Goal: Task Accomplishment & Management: Manage account settings

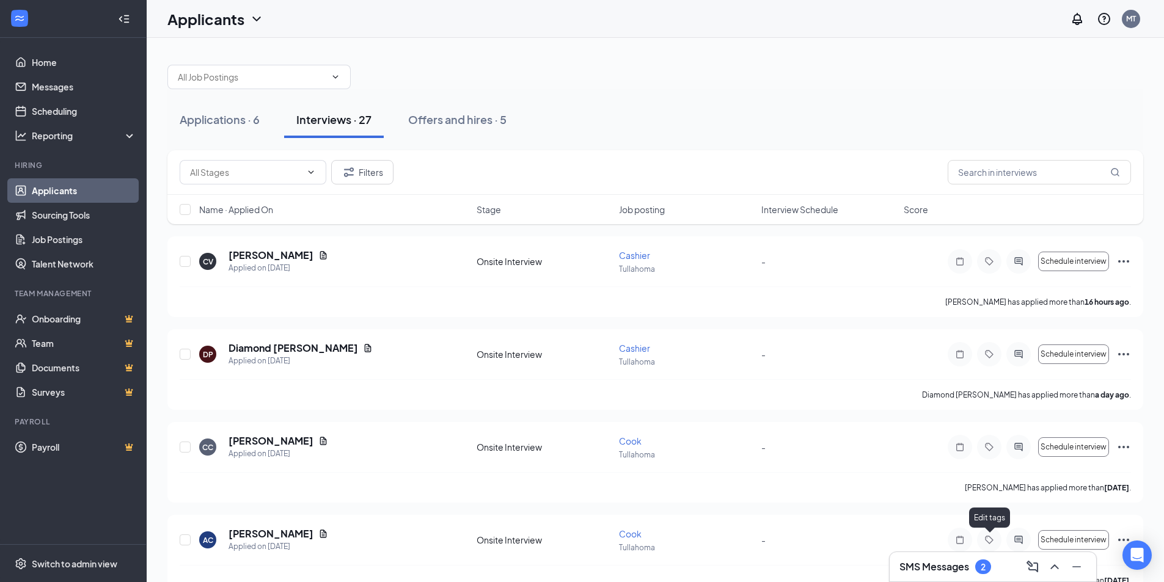
click at [956, 567] on h3 "SMS Messages" at bounding box center [934, 566] width 70 height 13
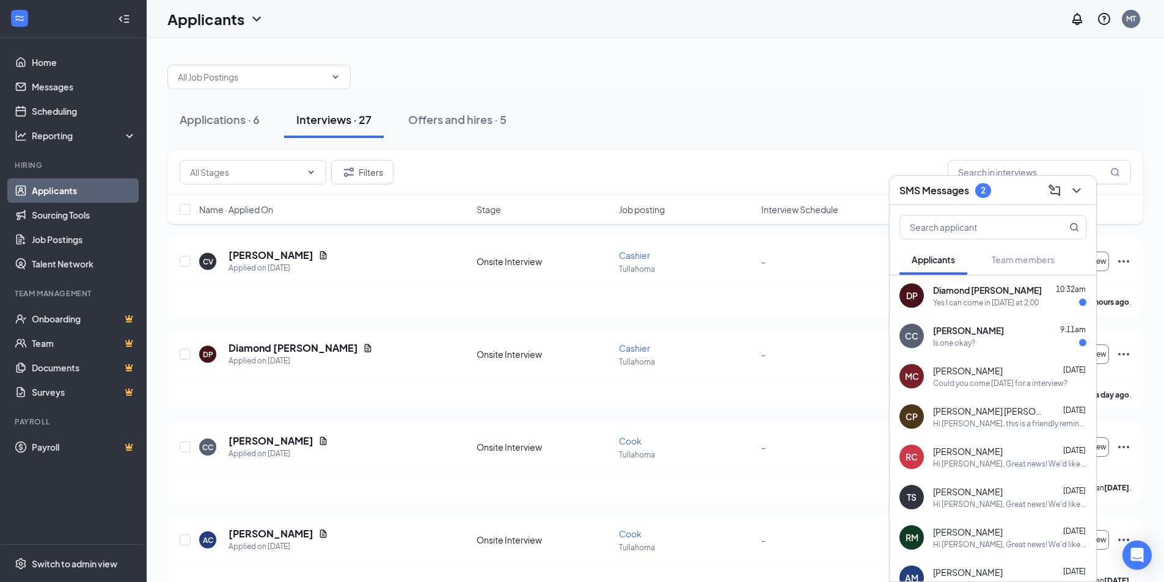
click at [982, 343] on div "Is one okay?" at bounding box center [1009, 343] width 153 height 10
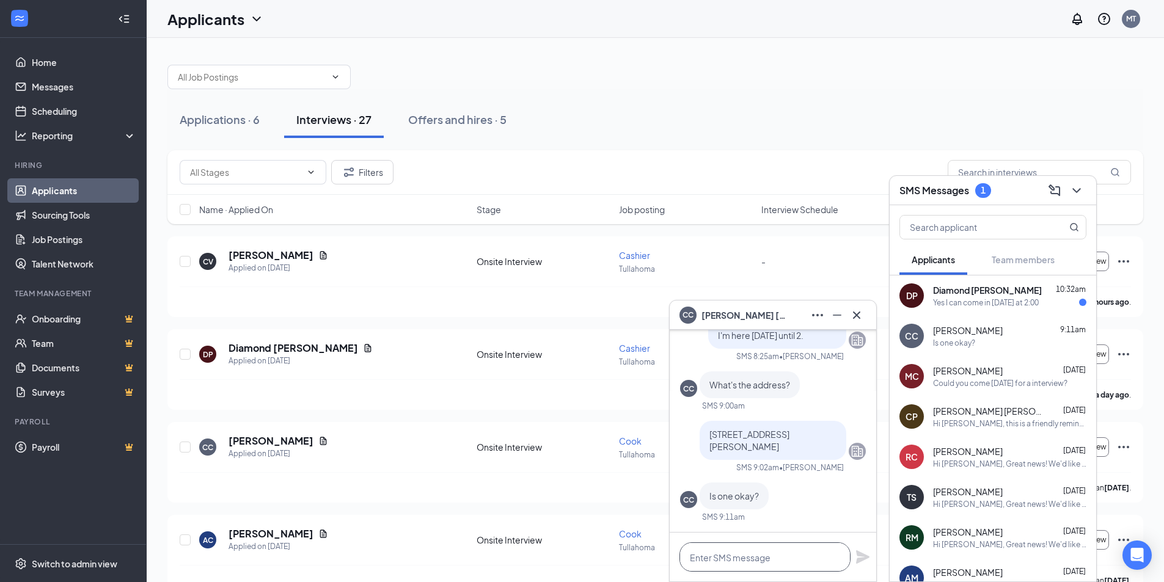
click at [761, 553] on textarea at bounding box center [764, 556] width 171 height 29
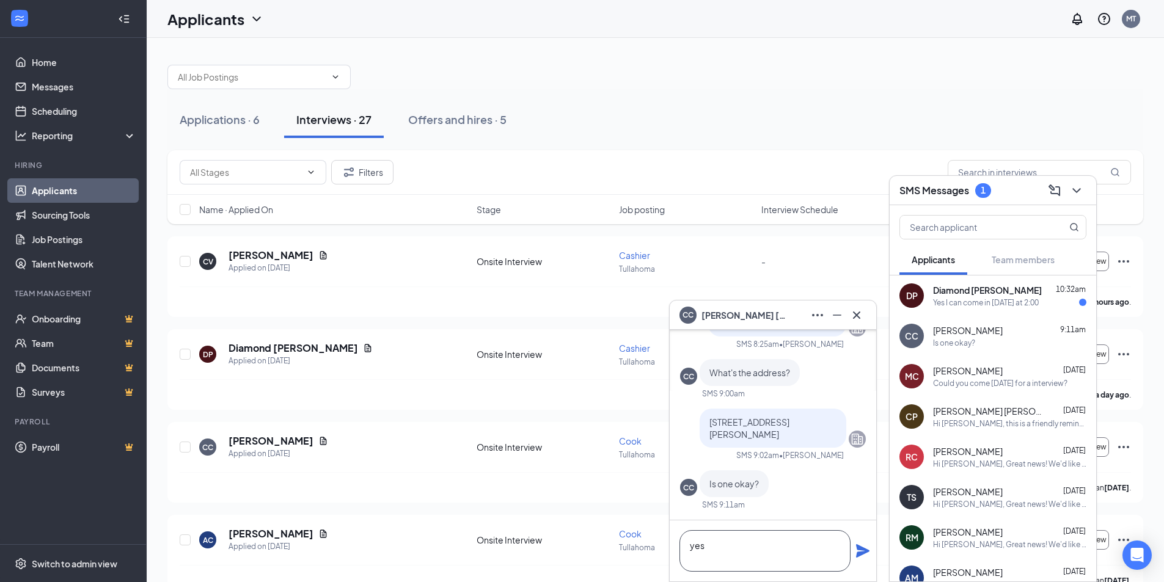
type textarea "yes"
click at [859, 552] on icon "Plane" at bounding box center [862, 551] width 15 height 15
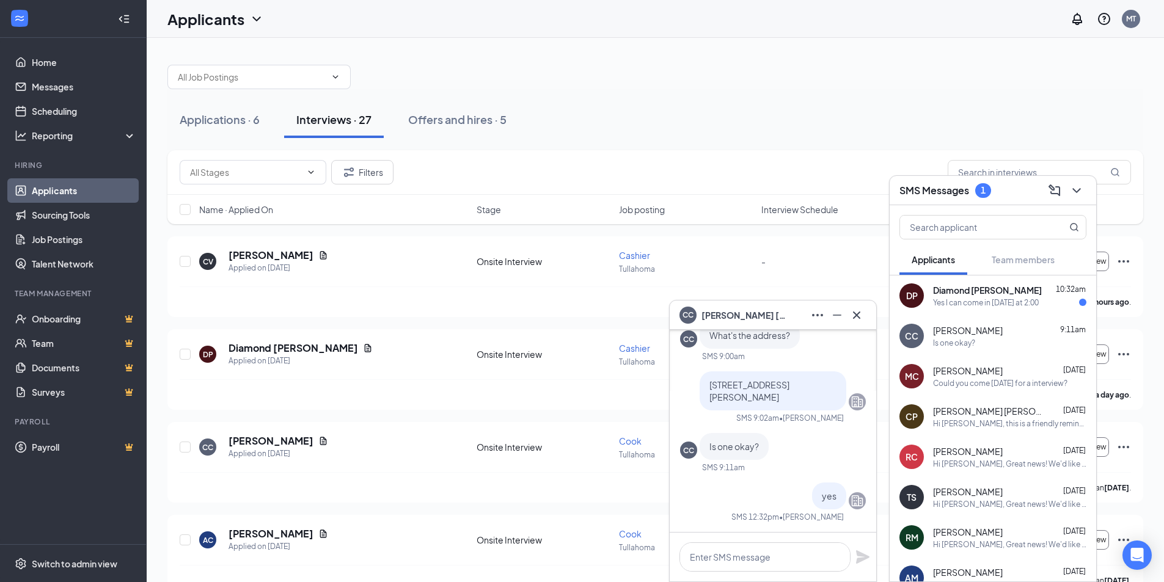
scroll to position [0, 0]
click at [973, 301] on div "Yes I can come in [DATE] at 2:00" at bounding box center [986, 302] width 106 height 10
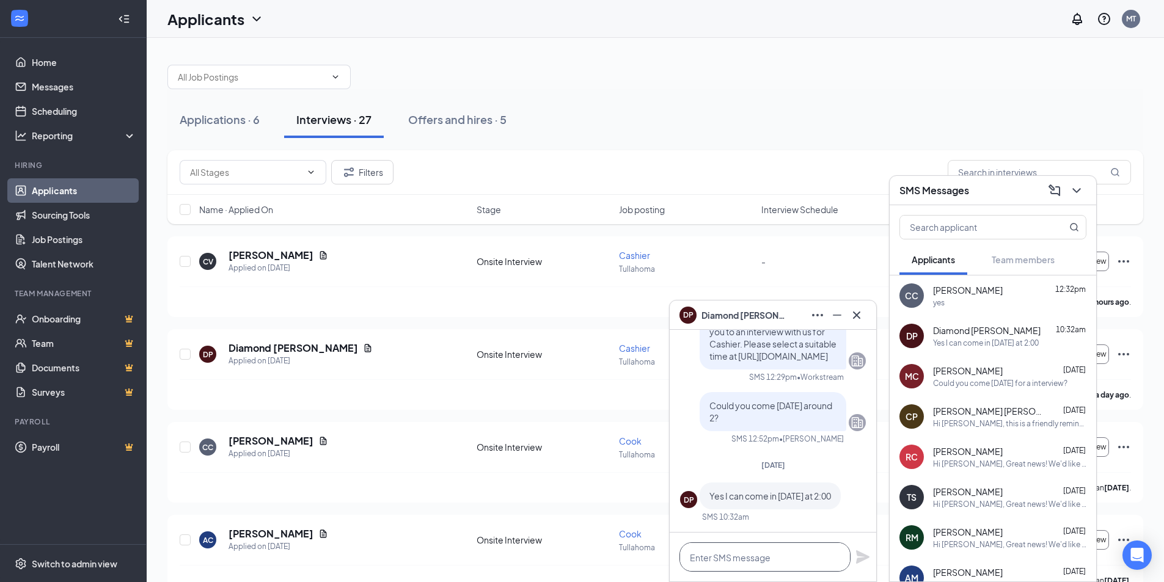
click at [707, 560] on textarea at bounding box center [764, 556] width 171 height 29
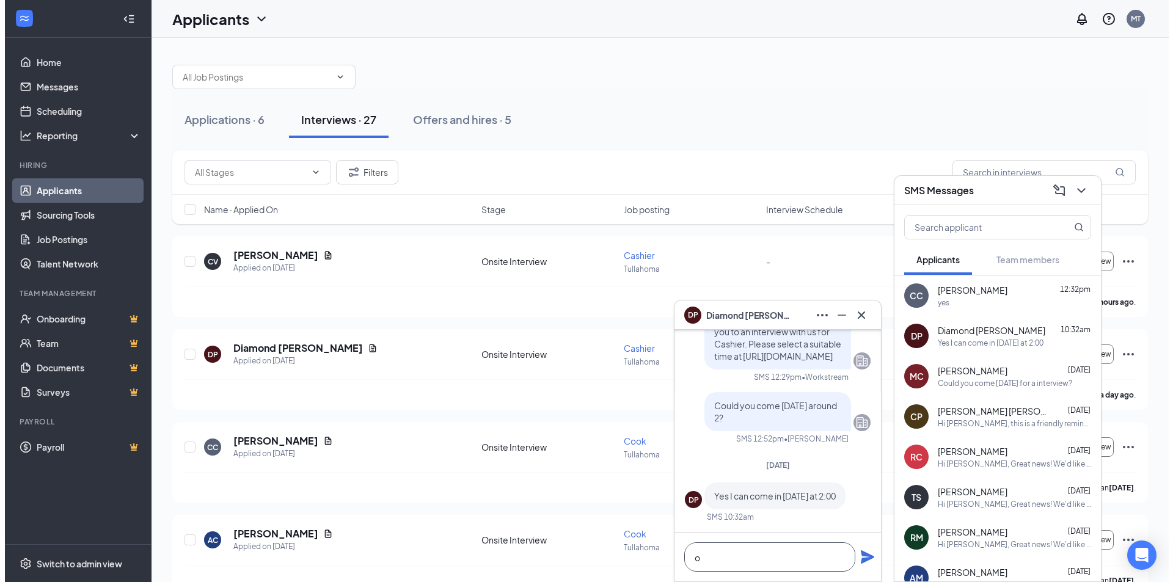
scroll to position [1, 0]
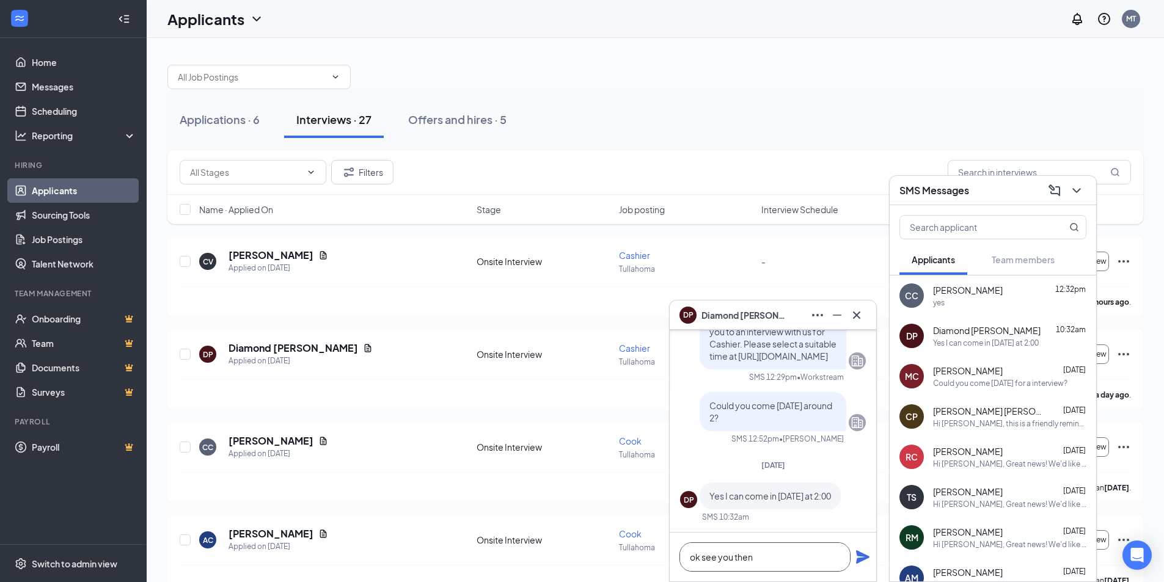
type textarea "ok see you then"
click at [863, 556] on icon "Plane" at bounding box center [862, 556] width 13 height 13
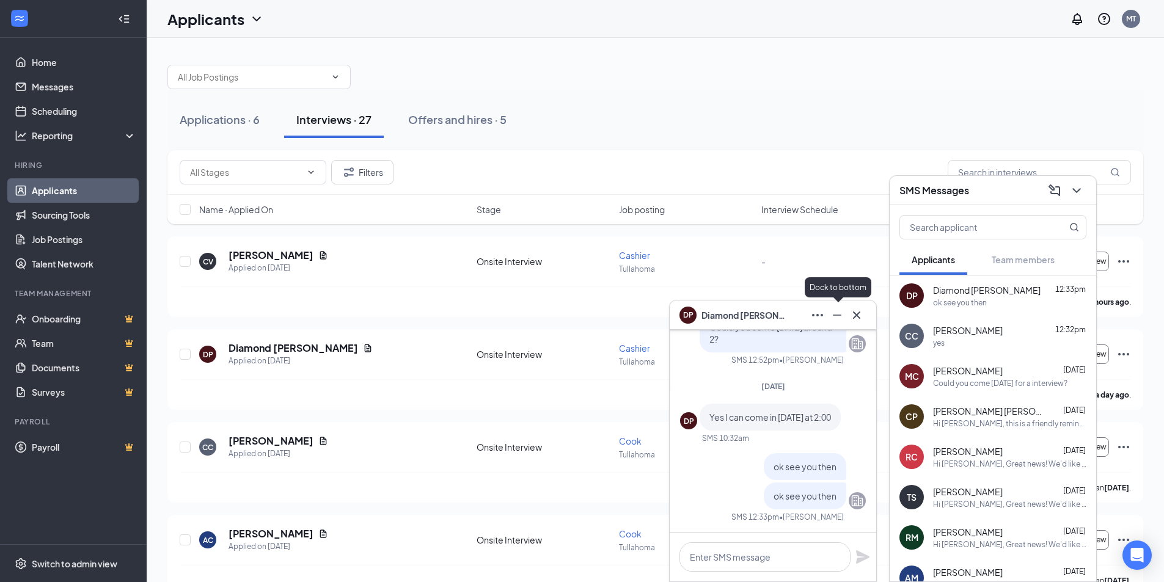
click at [842, 317] on icon "Minimize" at bounding box center [837, 315] width 15 height 15
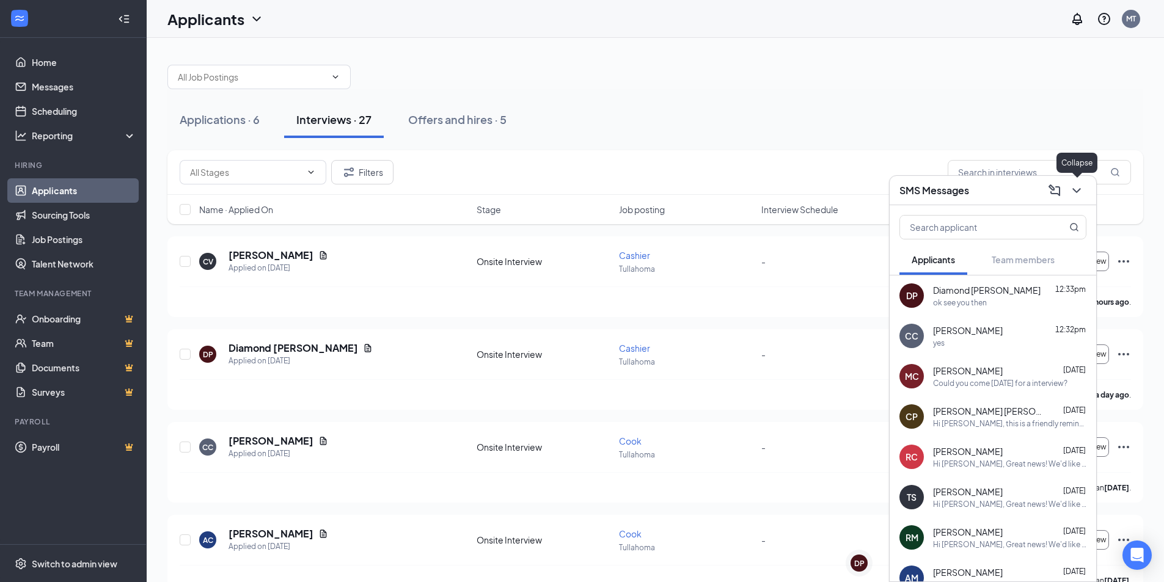
click at [1084, 191] on button at bounding box center [1077, 191] width 20 height 20
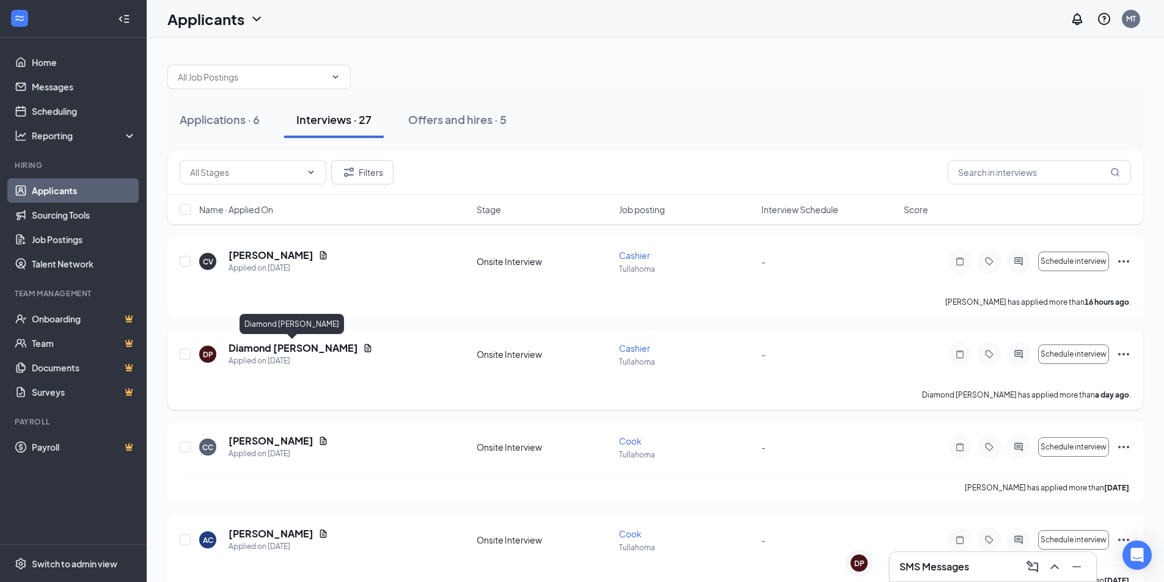
click at [264, 346] on h5 "Diamond [PERSON_NAME]" at bounding box center [292, 347] width 129 height 13
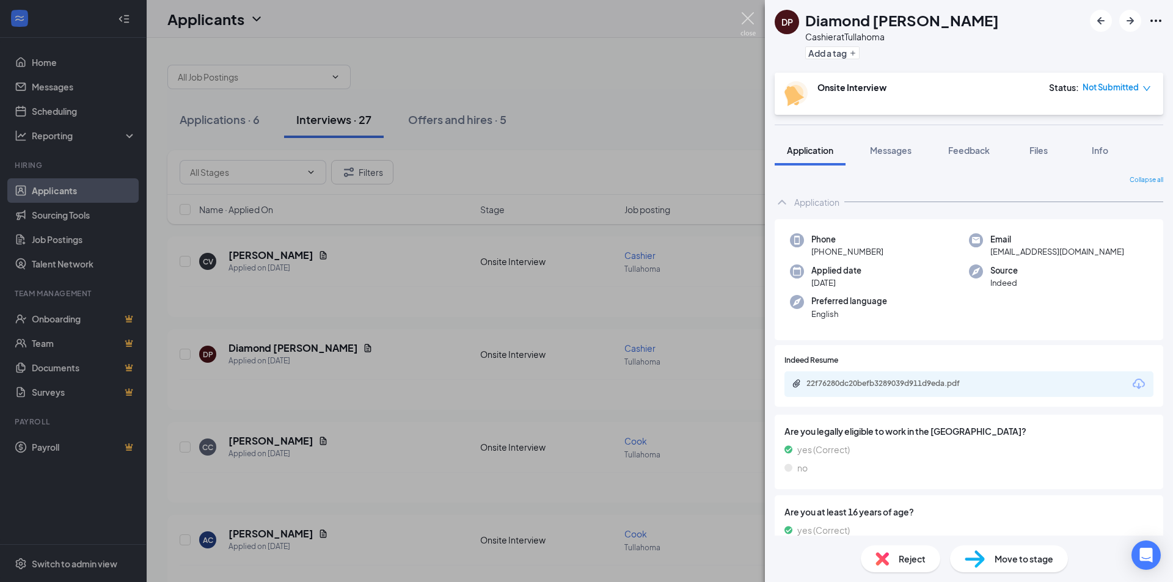
click at [749, 18] on img at bounding box center [747, 24] width 15 height 24
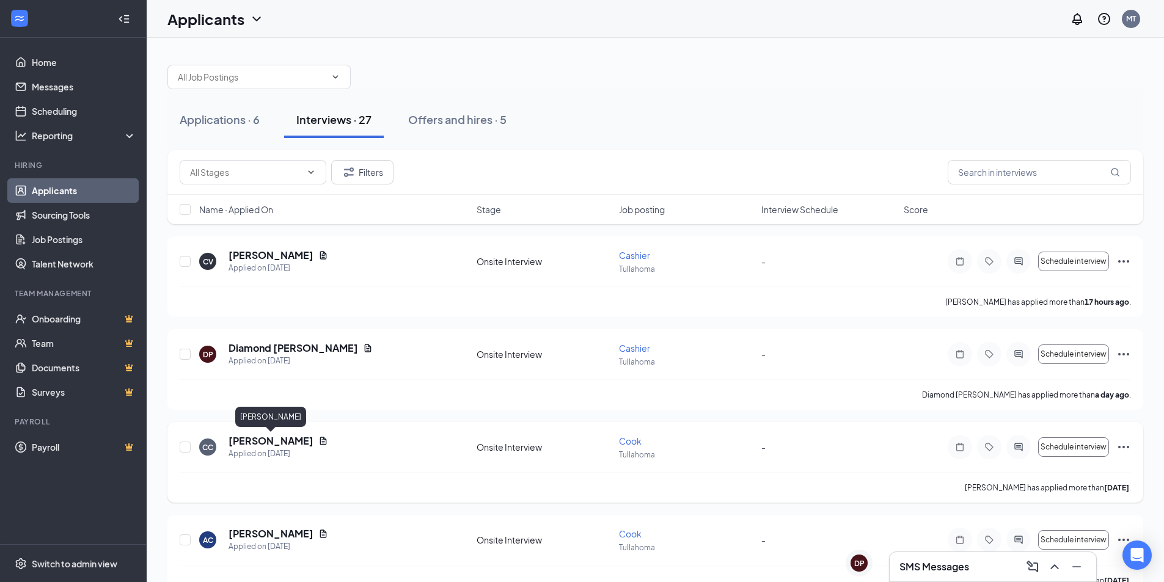
click at [253, 442] on h5 "[PERSON_NAME]" at bounding box center [270, 440] width 85 height 13
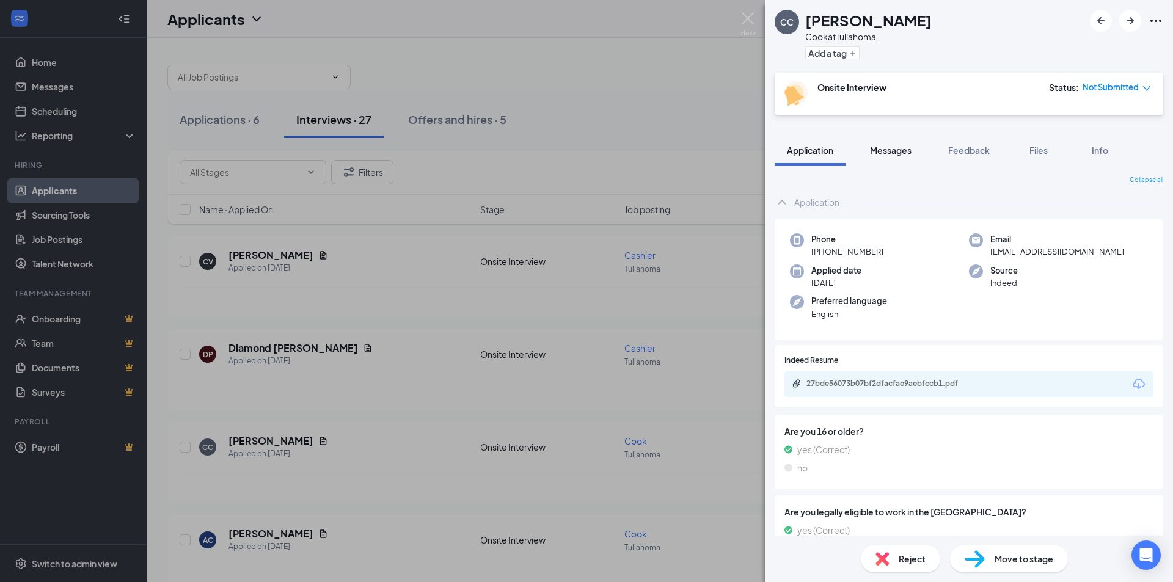
click at [895, 151] on span "Messages" at bounding box center [891, 150] width 42 height 11
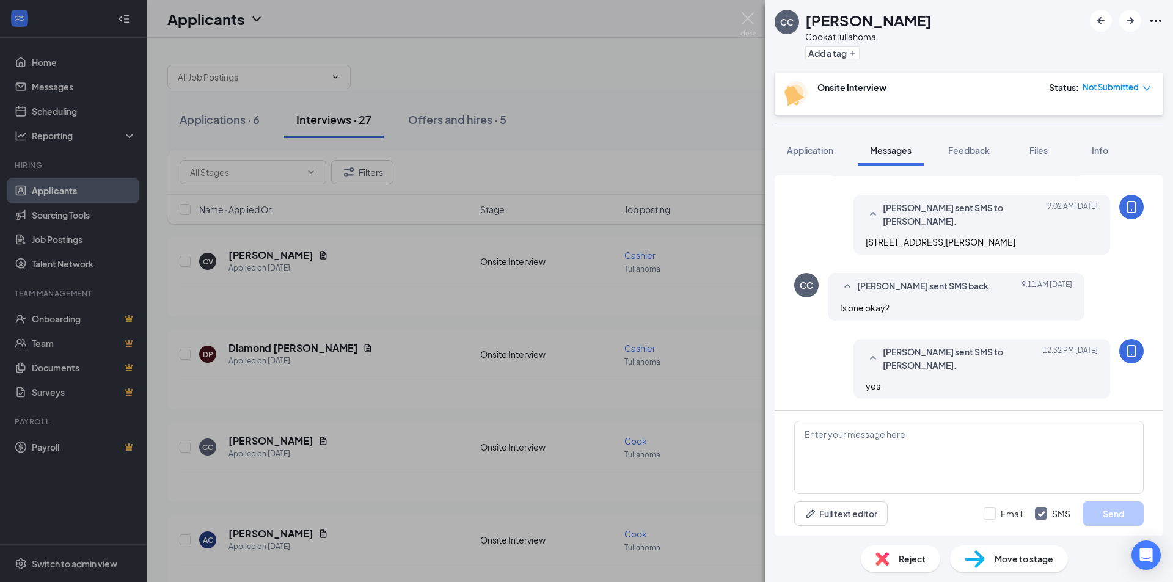
scroll to position [530, 0]
click at [743, 19] on img at bounding box center [747, 24] width 15 height 24
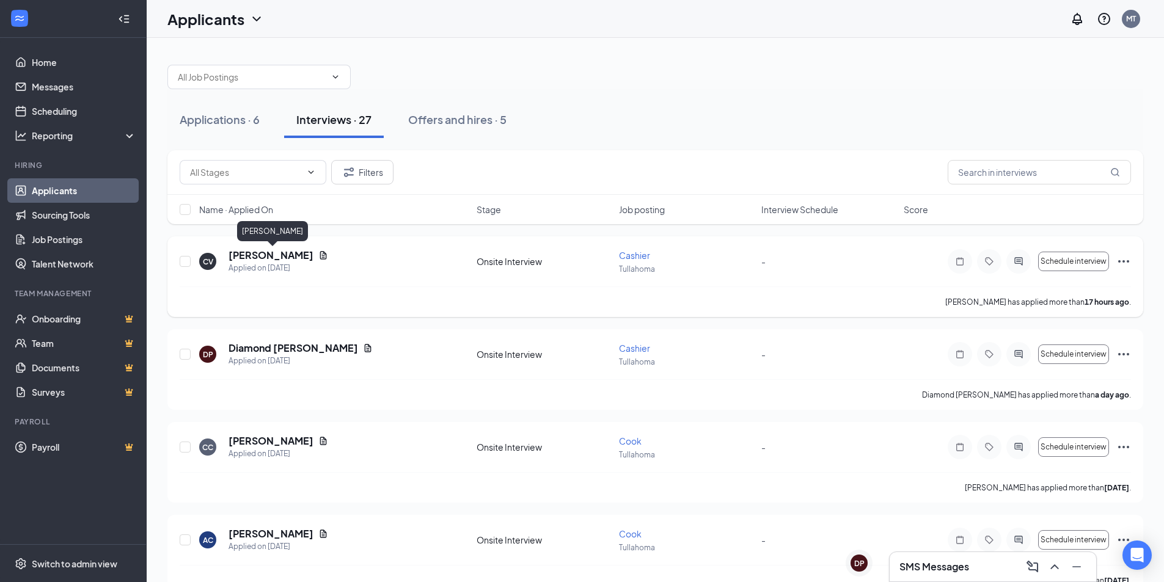
click at [264, 254] on h5 "[PERSON_NAME]" at bounding box center [270, 255] width 85 height 13
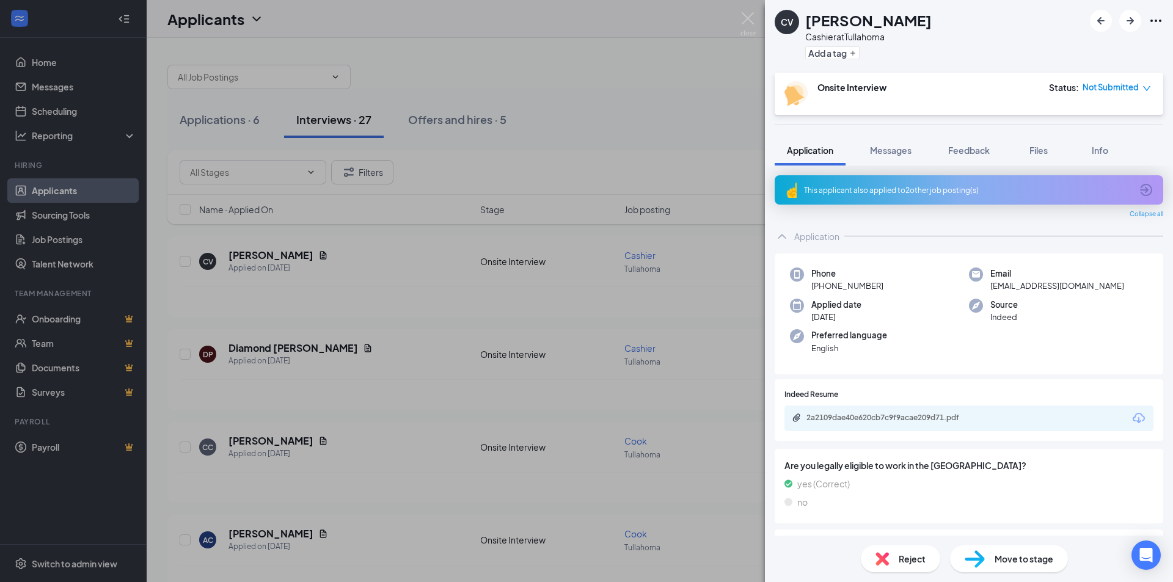
click at [870, 189] on div "This applicant also applied to 2 other job posting(s)" at bounding box center [967, 190] width 327 height 10
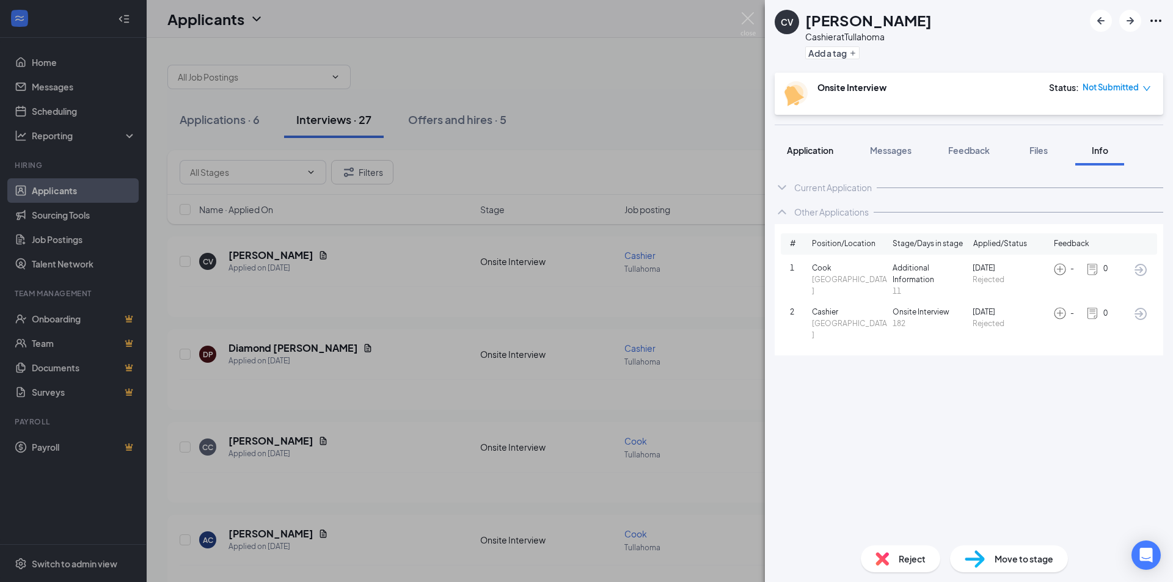
click at [805, 145] on span "Application" at bounding box center [810, 150] width 46 height 11
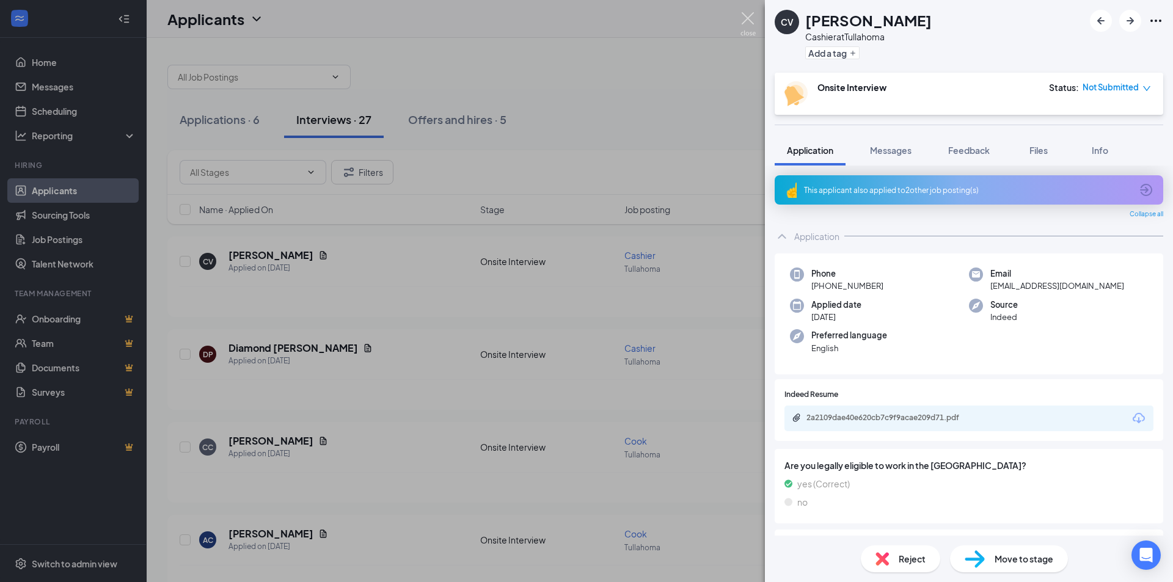
click at [743, 16] on img at bounding box center [747, 24] width 15 height 24
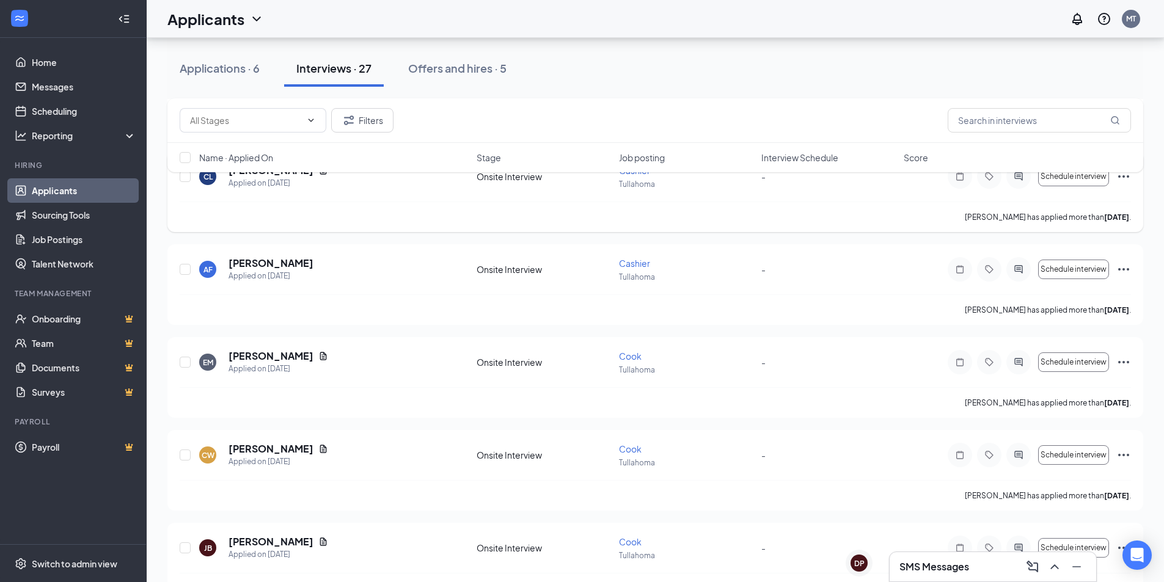
scroll to position [550, 0]
click at [859, 571] on div "DP" at bounding box center [853, 575] width 17 height 17
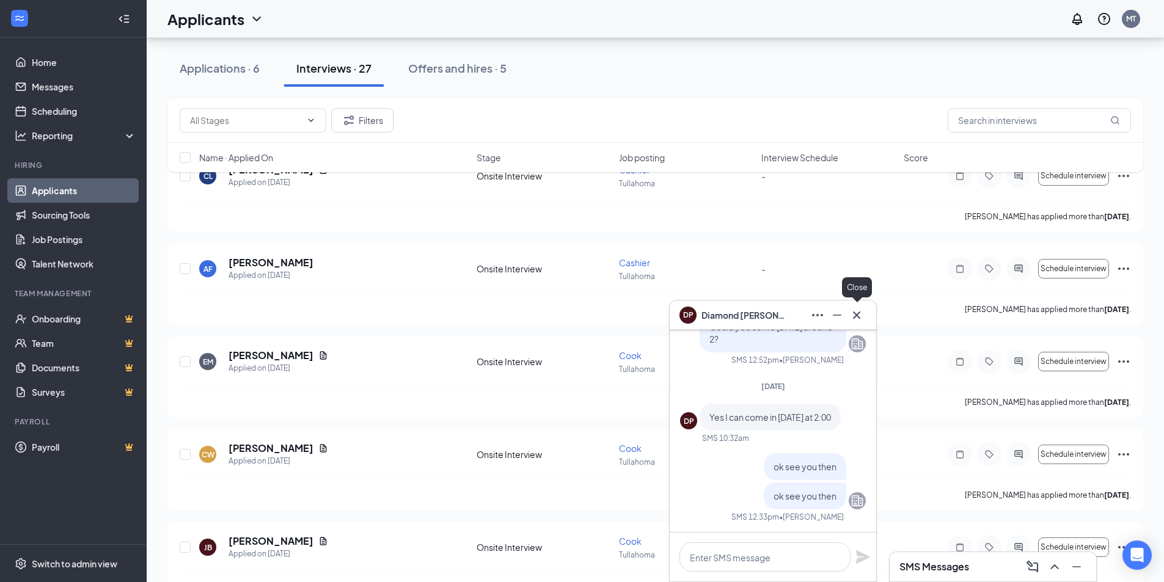
click at [852, 314] on icon "Cross" at bounding box center [856, 315] width 15 height 15
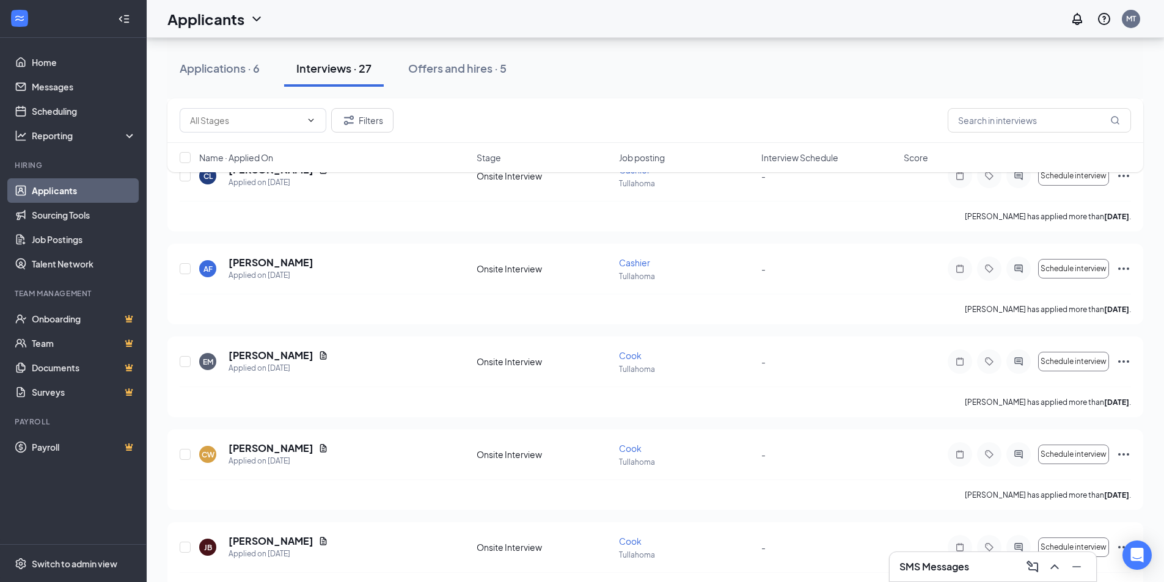
click at [926, 567] on h3 "SMS Messages" at bounding box center [934, 566] width 70 height 13
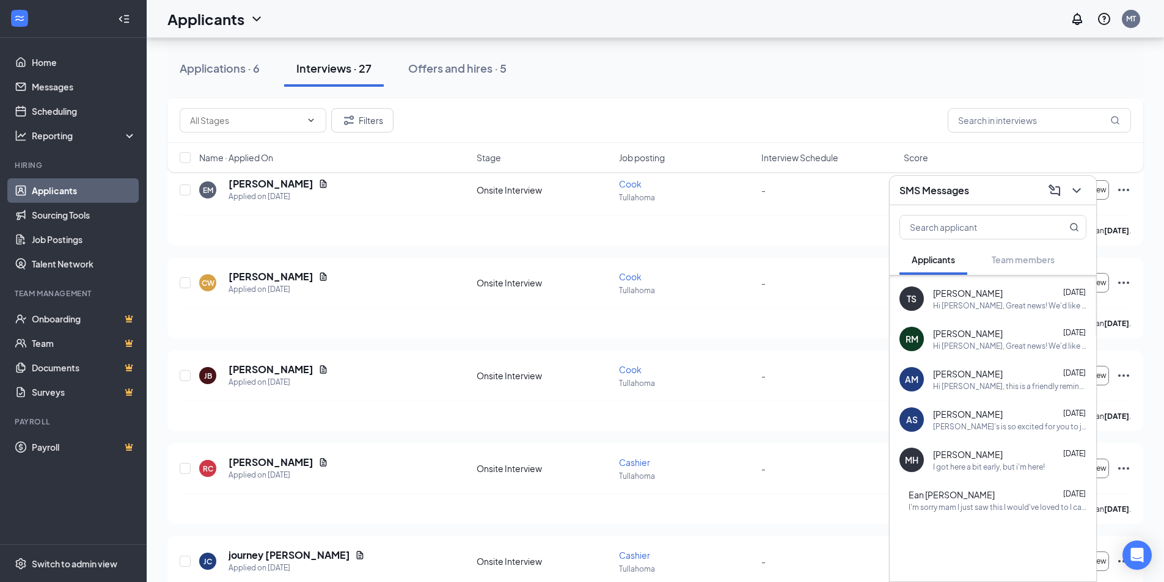
scroll to position [733, 0]
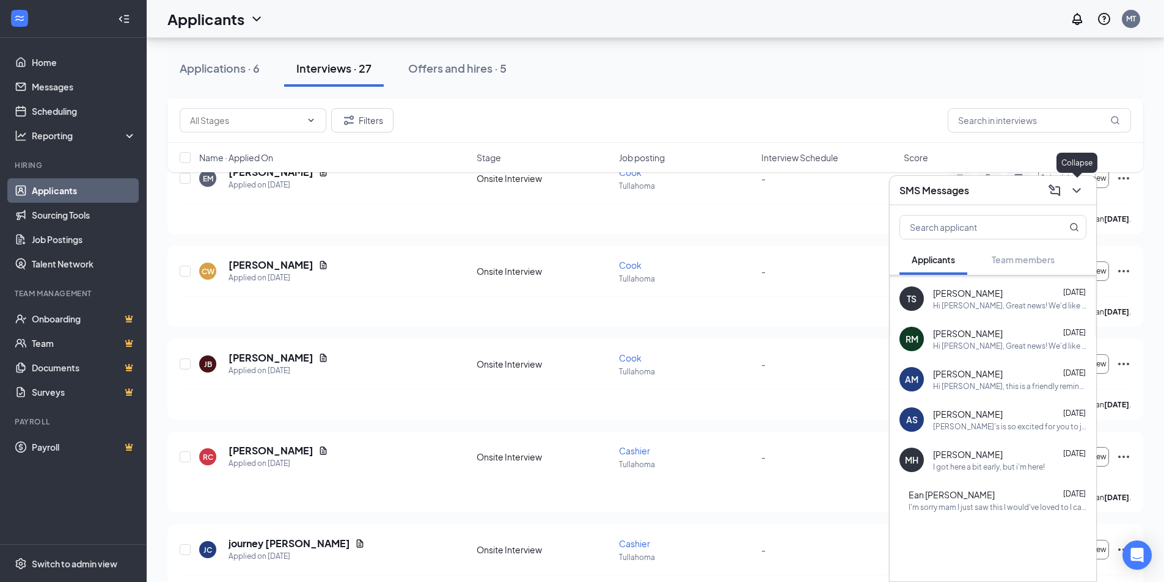
click at [1074, 191] on icon "ChevronDown" at bounding box center [1076, 190] width 15 height 15
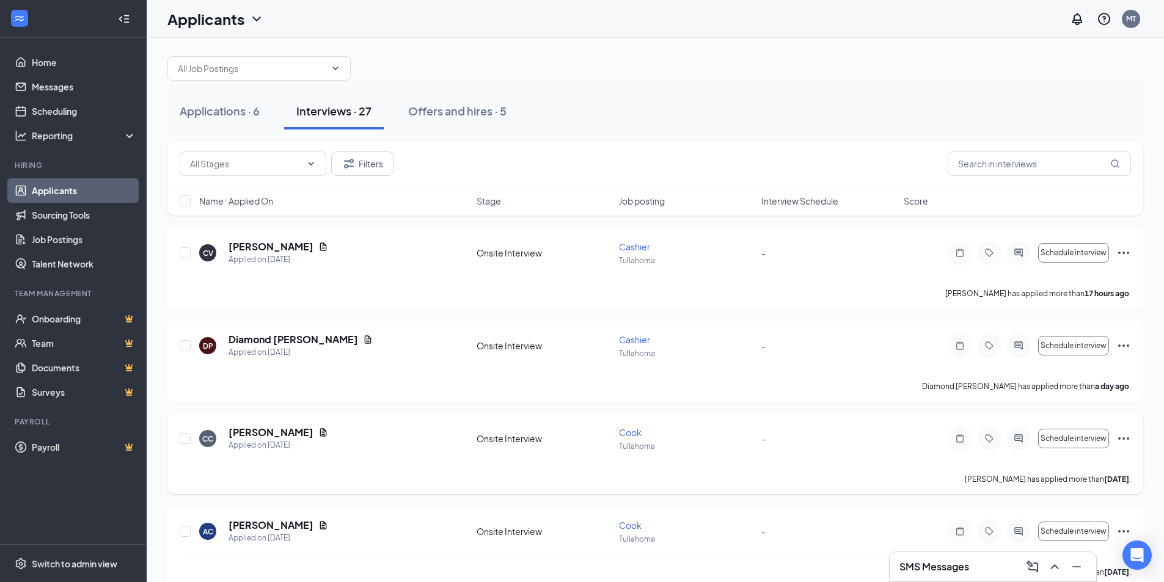
scroll to position [0, 0]
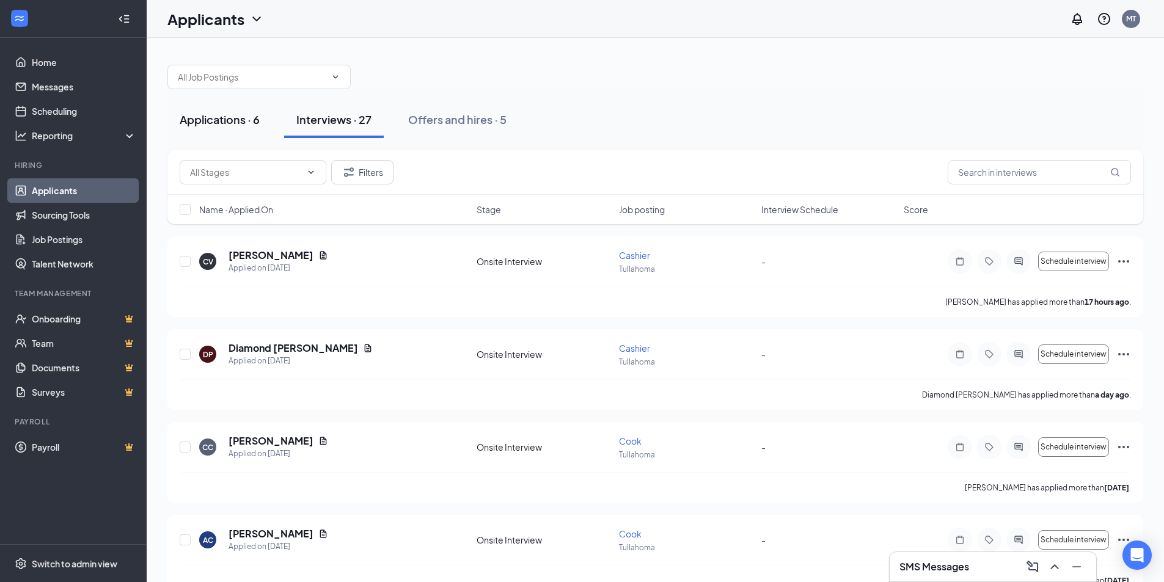
click at [210, 123] on div "Applications · 6" at bounding box center [220, 119] width 80 height 15
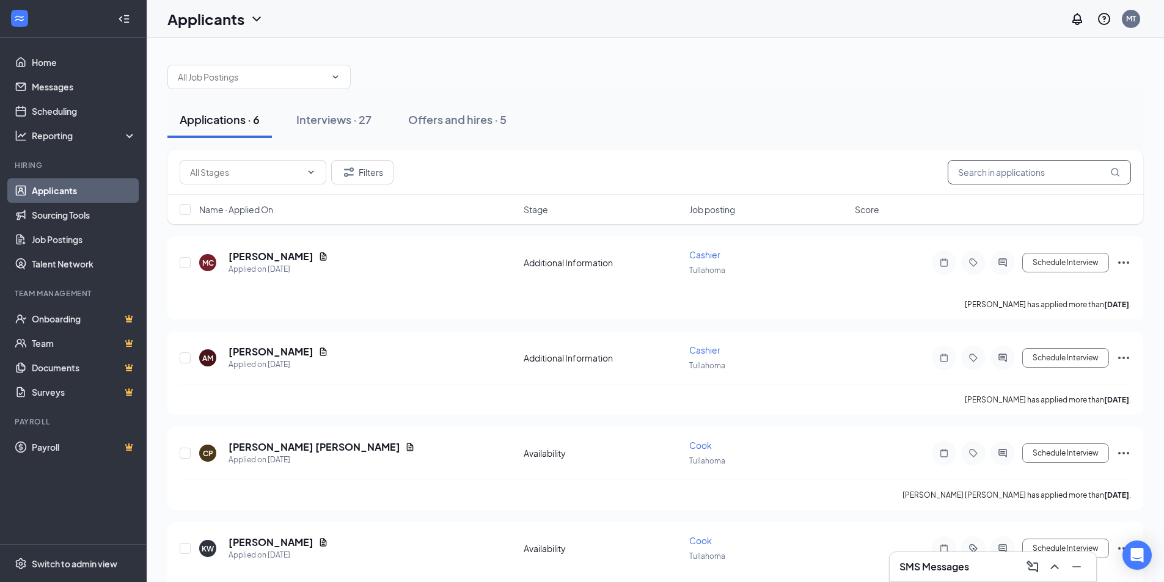
click at [988, 177] on input "text" at bounding box center [1038, 172] width 183 height 24
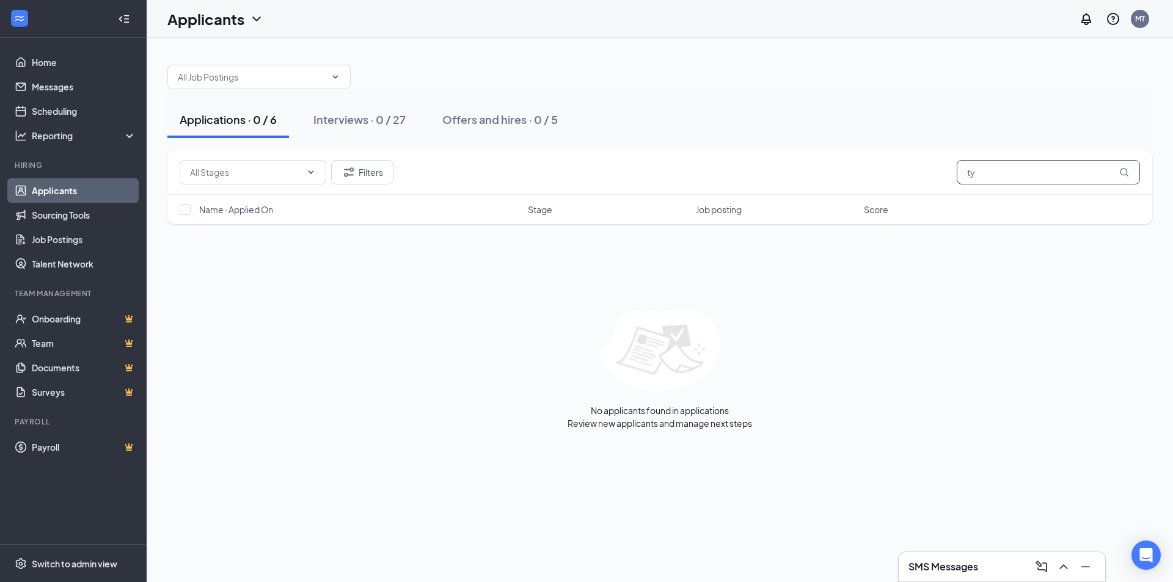
type input "t"
type input "law"
click at [697, 421] on link "Interviews" at bounding box center [698, 423] width 42 height 11
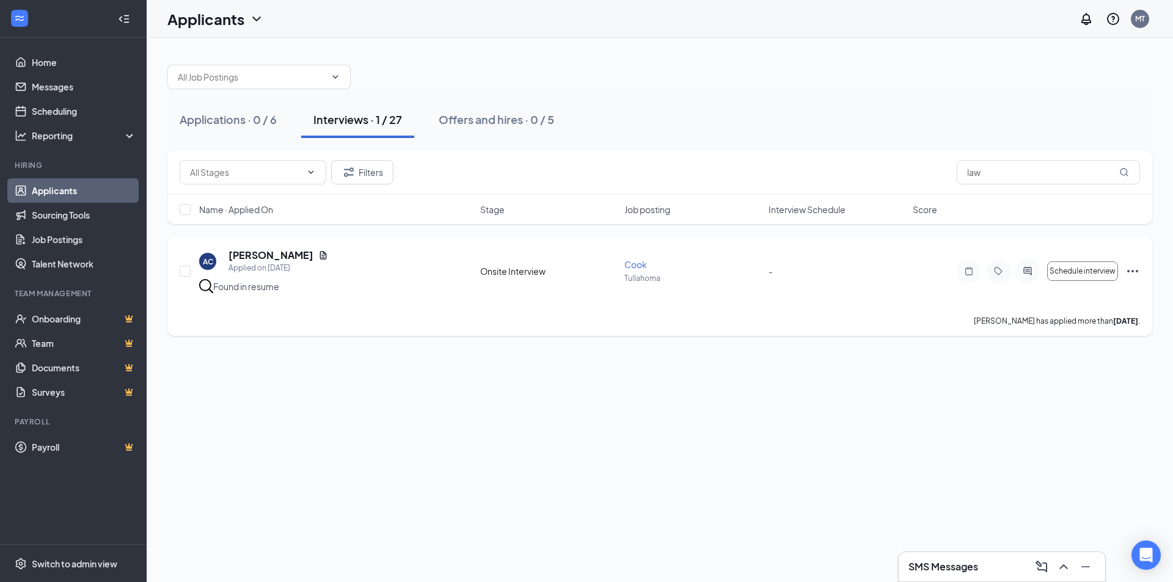
click at [205, 285] on img at bounding box center [206, 286] width 14 height 14
click at [219, 286] on div "Found in resume" at bounding box center [246, 286] width 66 height 12
click at [318, 256] on icon "Document" at bounding box center [323, 255] width 10 height 10
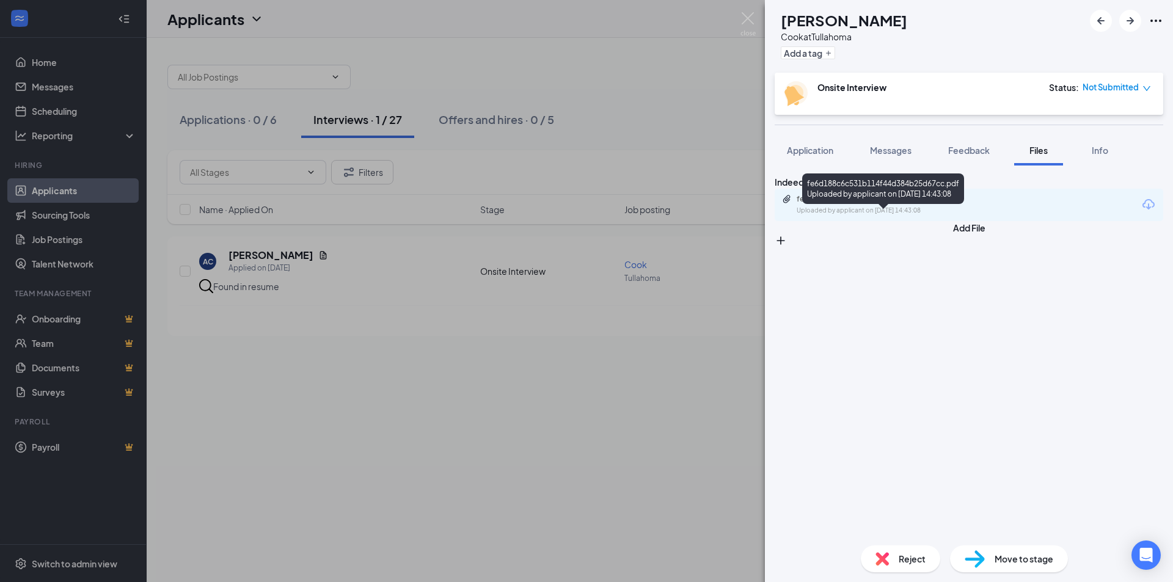
click at [902, 204] on div "fe6d188c6c531b114f44d384b25d67cc.pdf" at bounding box center [882, 199] width 171 height 10
click at [743, 18] on img at bounding box center [747, 24] width 15 height 24
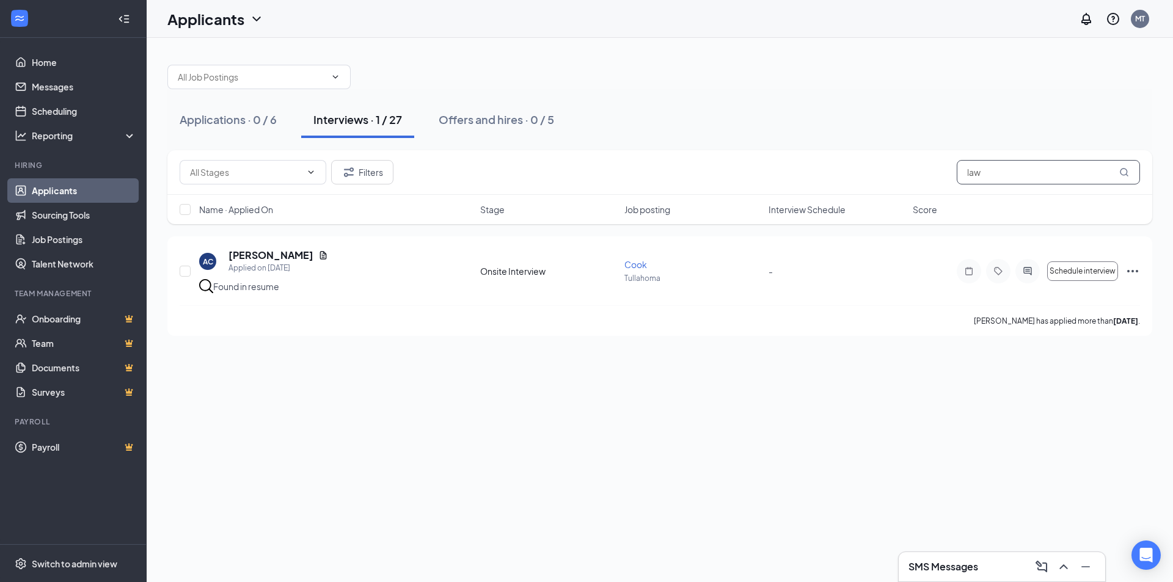
drag, startPoint x: 1007, startPoint y: 175, endPoint x: 934, endPoint y: 181, distance: 72.9
click at [934, 181] on div "Filters law" at bounding box center [660, 172] width 960 height 24
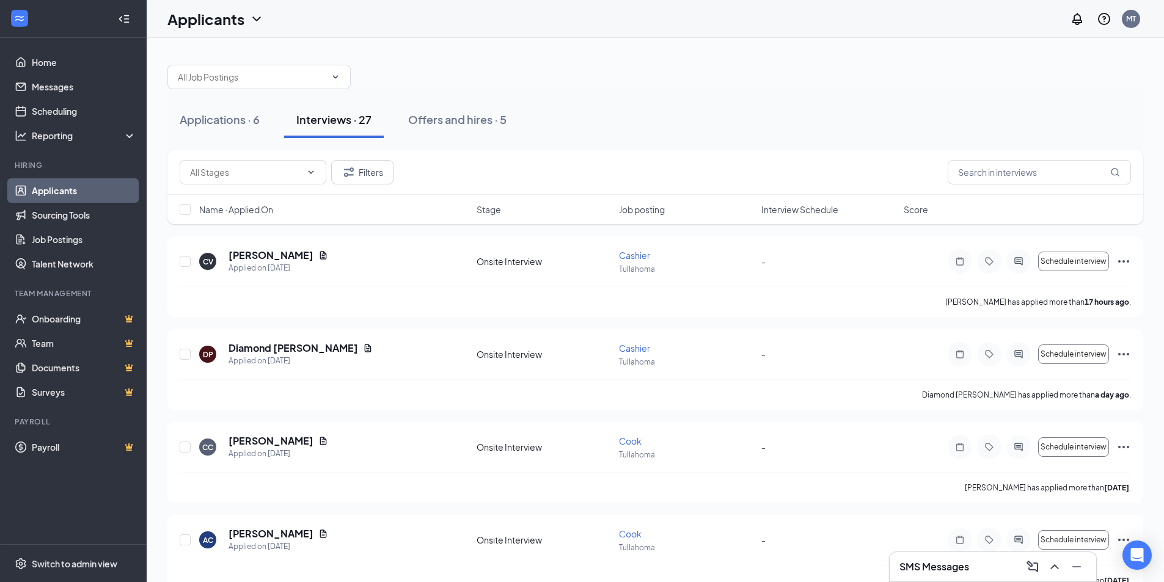
click at [959, 569] on h3 "SMS Messages" at bounding box center [934, 566] width 70 height 13
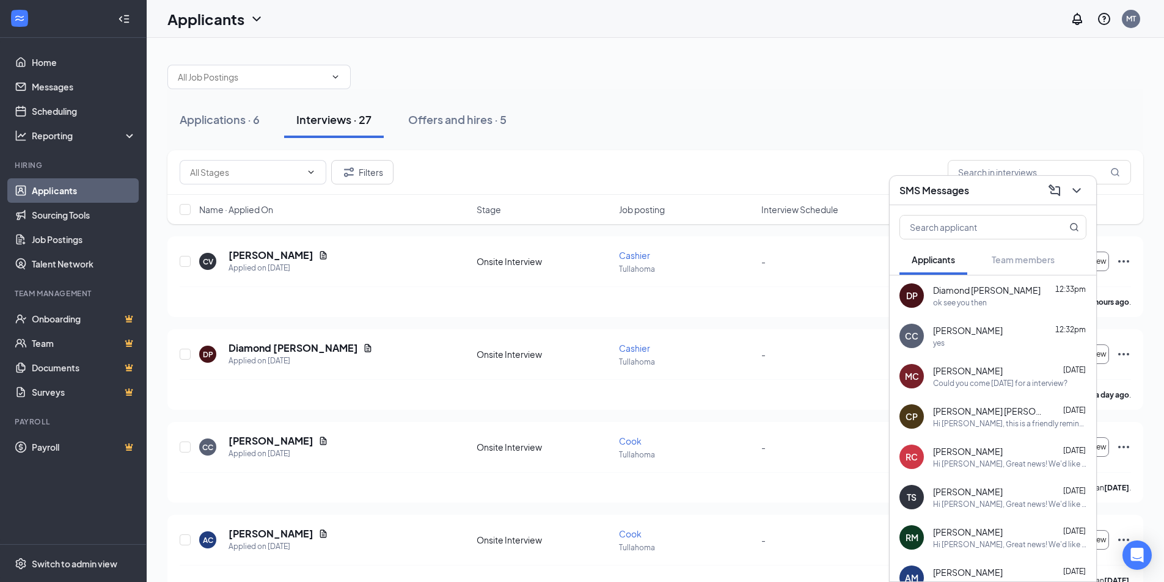
click at [998, 338] on div "yes" at bounding box center [1009, 343] width 153 height 10
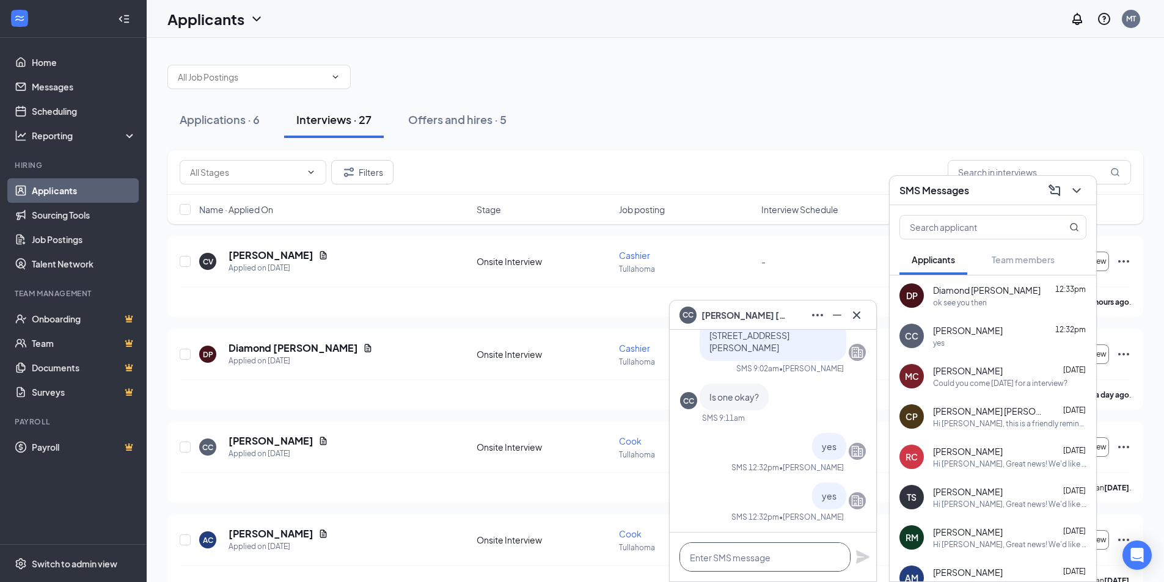
click at [717, 558] on textarea at bounding box center [764, 556] width 171 height 29
type textarea "Did you need or"
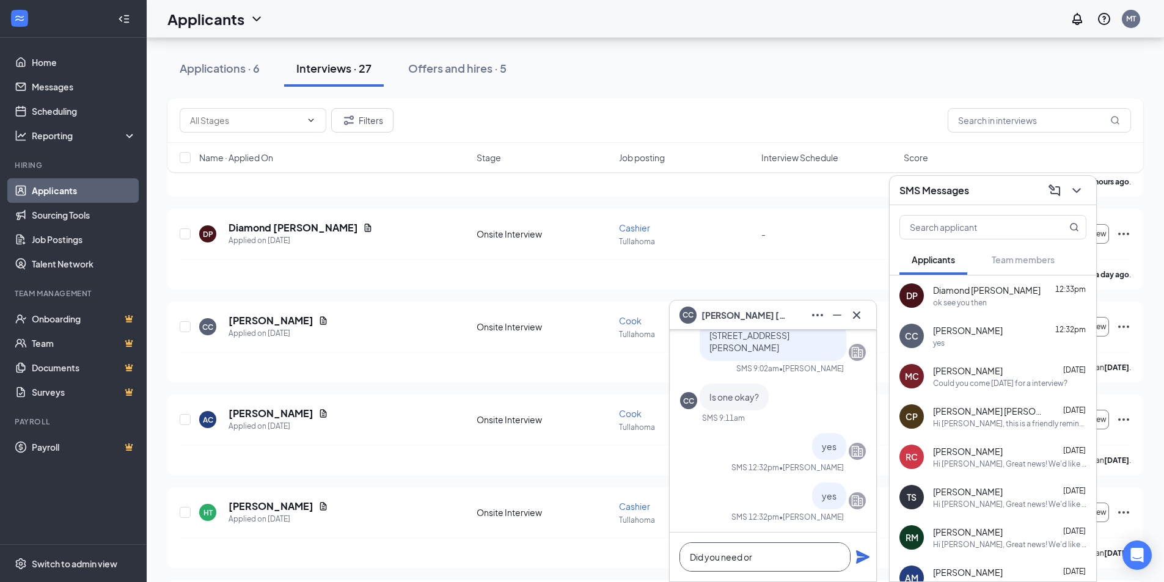
scroll to position [122, 0]
drag, startPoint x: 758, startPoint y: 558, endPoint x: 684, endPoint y: 561, distance: 74.0
click at [684, 561] on textarea "Did you need or" at bounding box center [764, 556] width 171 height 29
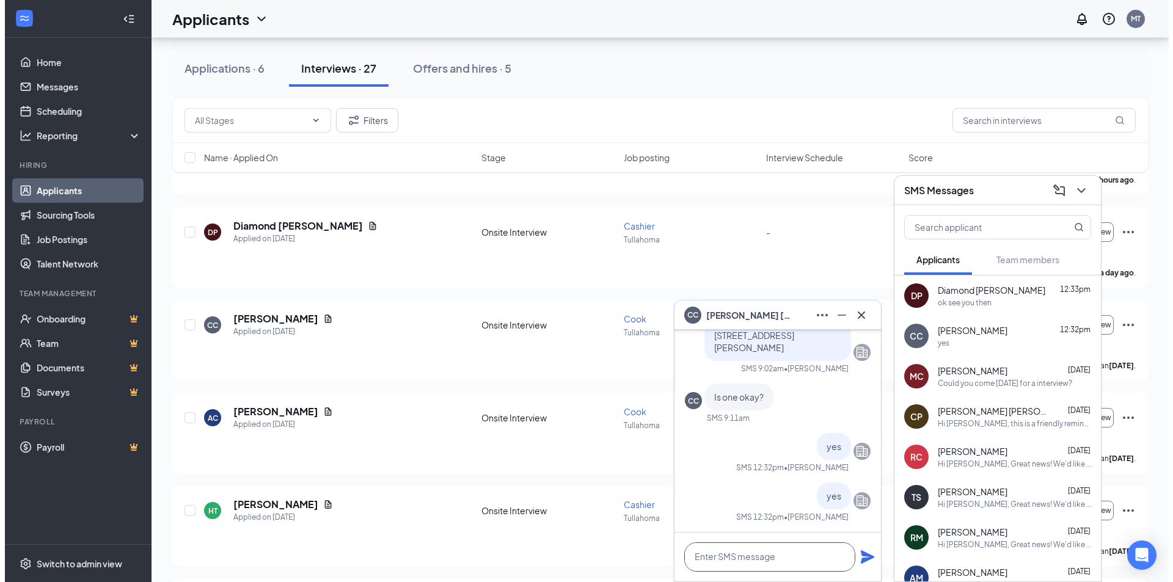
scroll to position [1, 0]
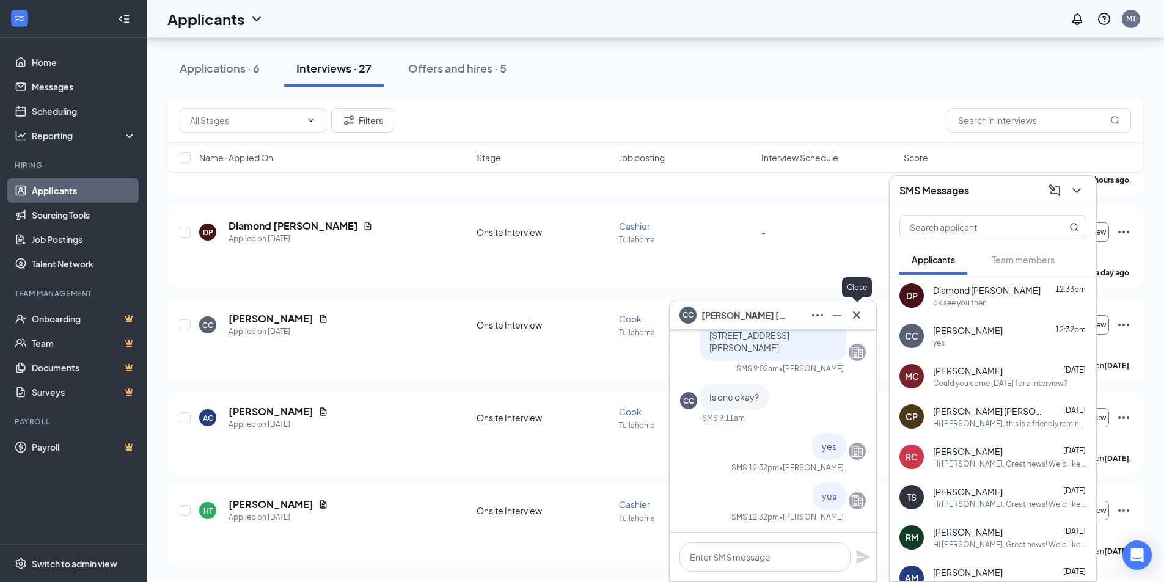
click at [861, 316] on icon "Cross" at bounding box center [856, 315] width 15 height 15
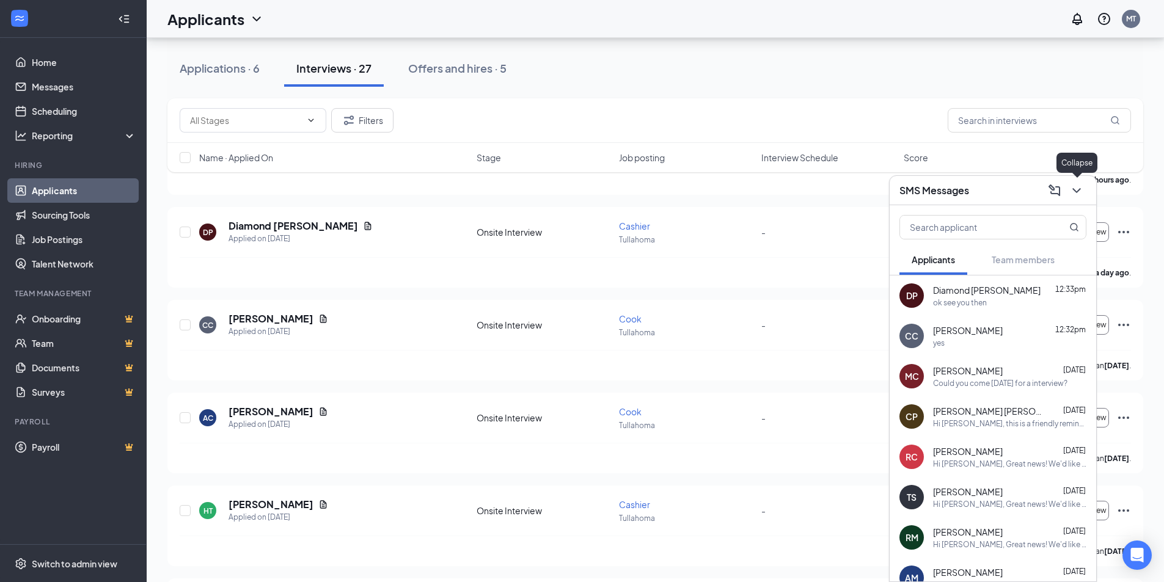
click at [1076, 193] on icon "ChevronDown" at bounding box center [1076, 190] width 15 height 15
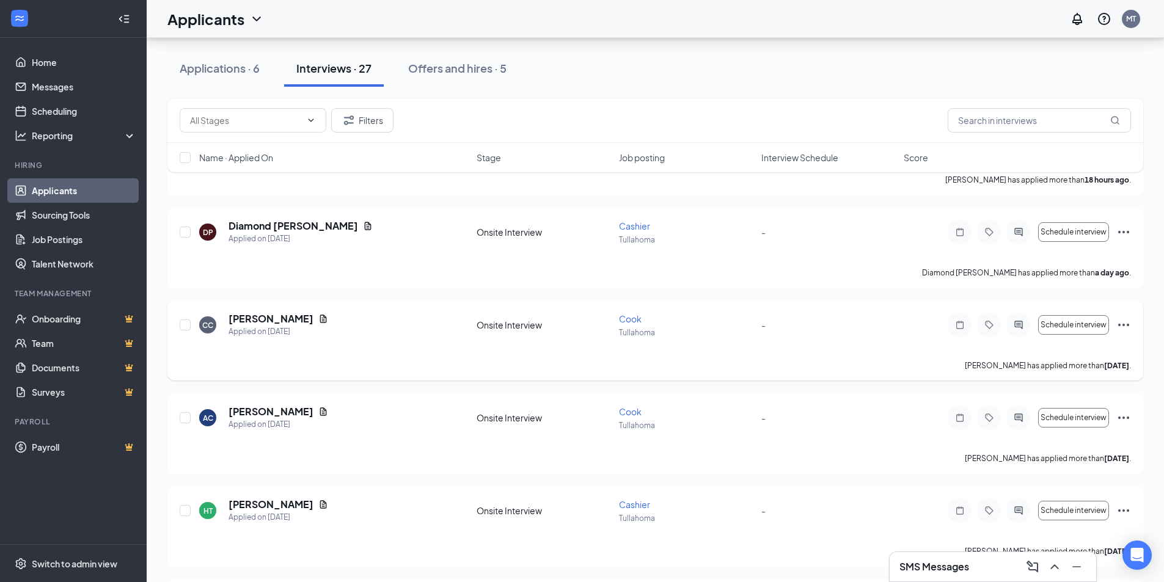
click at [1122, 327] on icon "Ellipses" at bounding box center [1123, 325] width 15 height 15
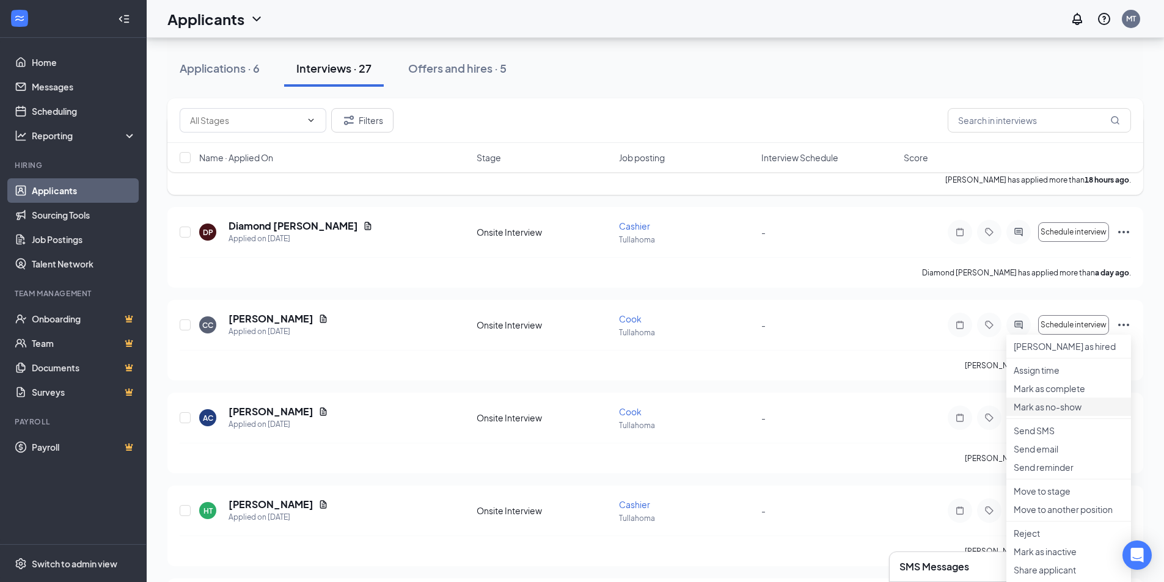
click at [1037, 413] on p "Mark as no-show" at bounding box center [1068, 407] width 110 height 12
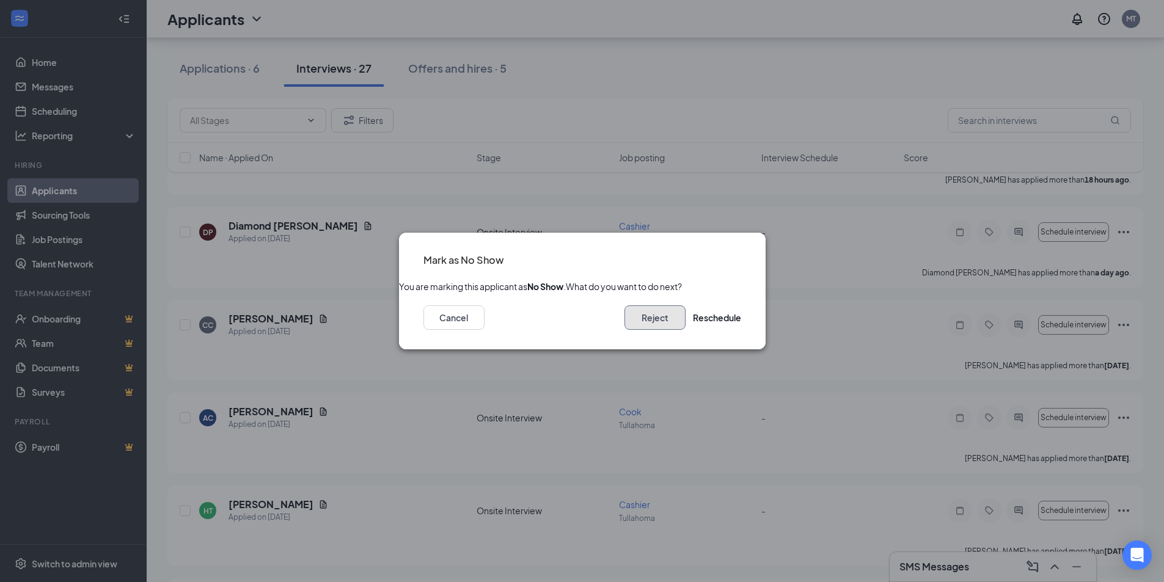
click at [627, 322] on button "Reject" at bounding box center [654, 317] width 61 height 24
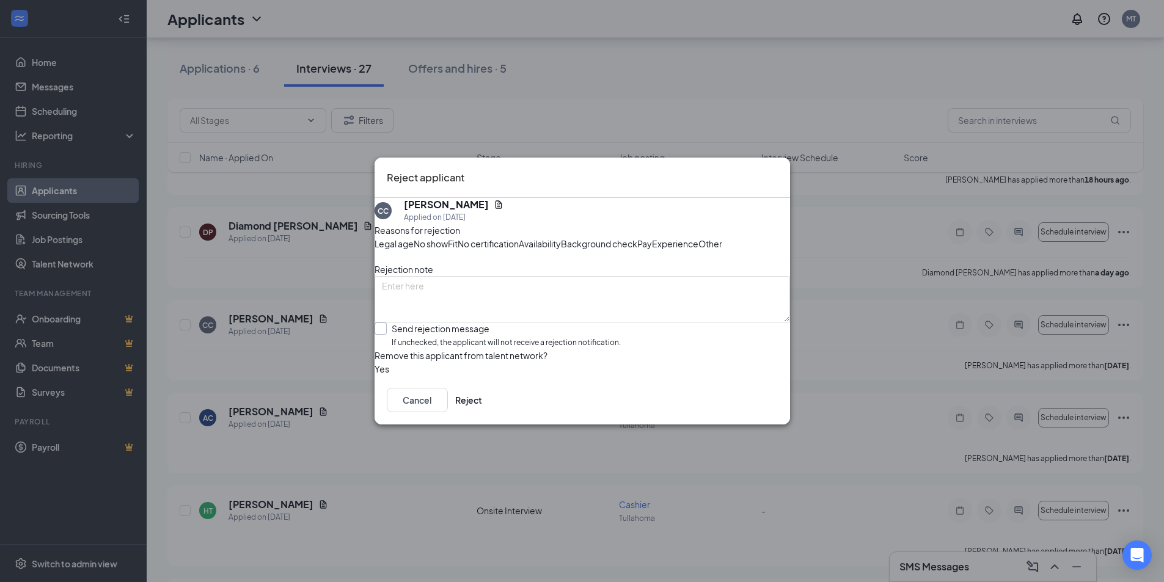
click at [392, 349] on input "Send rejection message If unchecked, the applicant will not receive a rejection…" at bounding box center [497, 336] width 246 height 26
checkbox input "true"
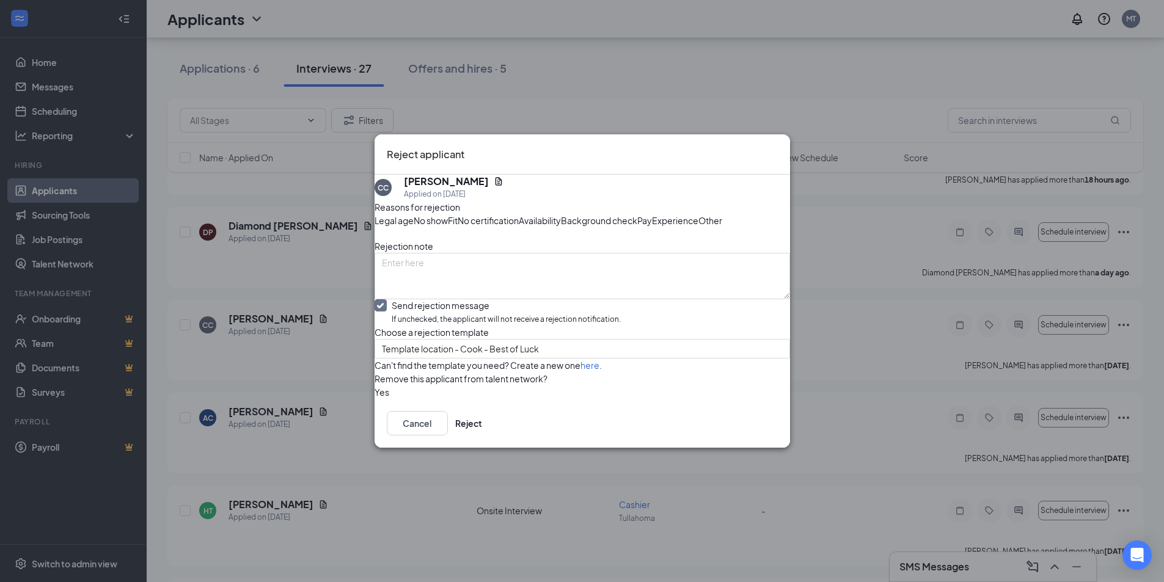
click at [448, 214] on span "No show" at bounding box center [431, 220] width 34 height 13
click at [762, 358] on span "Template location - Cook - Best of Luck" at bounding box center [582, 349] width 401 height 18
click at [524, 469] on span "Template location - Cook - Best of Luck" at bounding box center [462, 475] width 161 height 13
click at [482, 436] on button "Reject" at bounding box center [468, 423] width 27 height 24
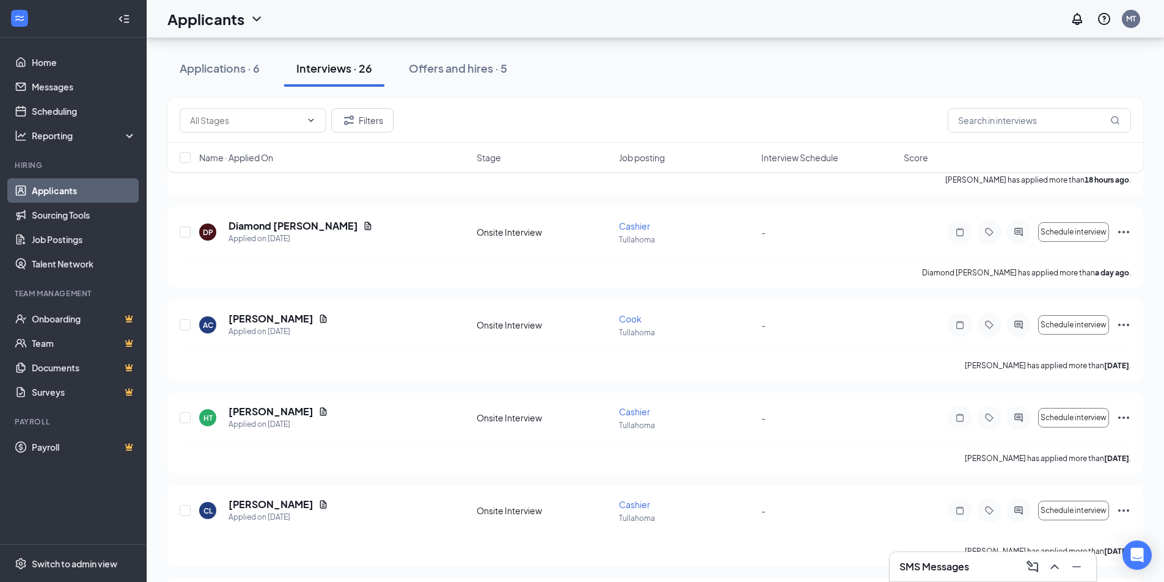
click at [965, 567] on h3 "SMS Messages" at bounding box center [934, 566] width 70 height 13
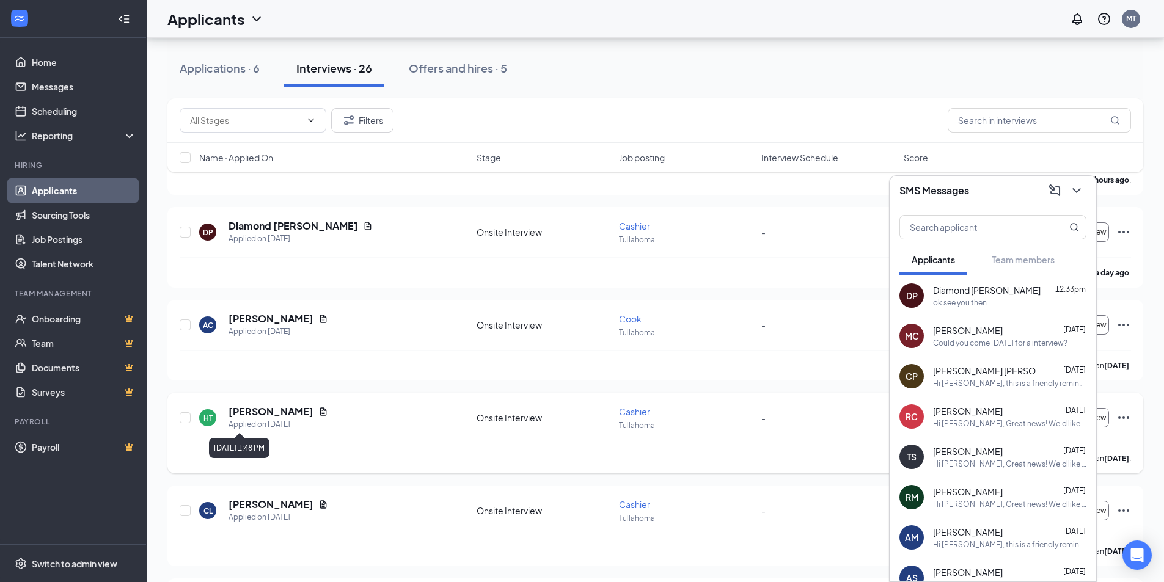
click at [265, 420] on div "Applied on [DATE]" at bounding box center [278, 424] width 100 height 12
click at [271, 412] on h5 "[PERSON_NAME]" at bounding box center [270, 411] width 85 height 13
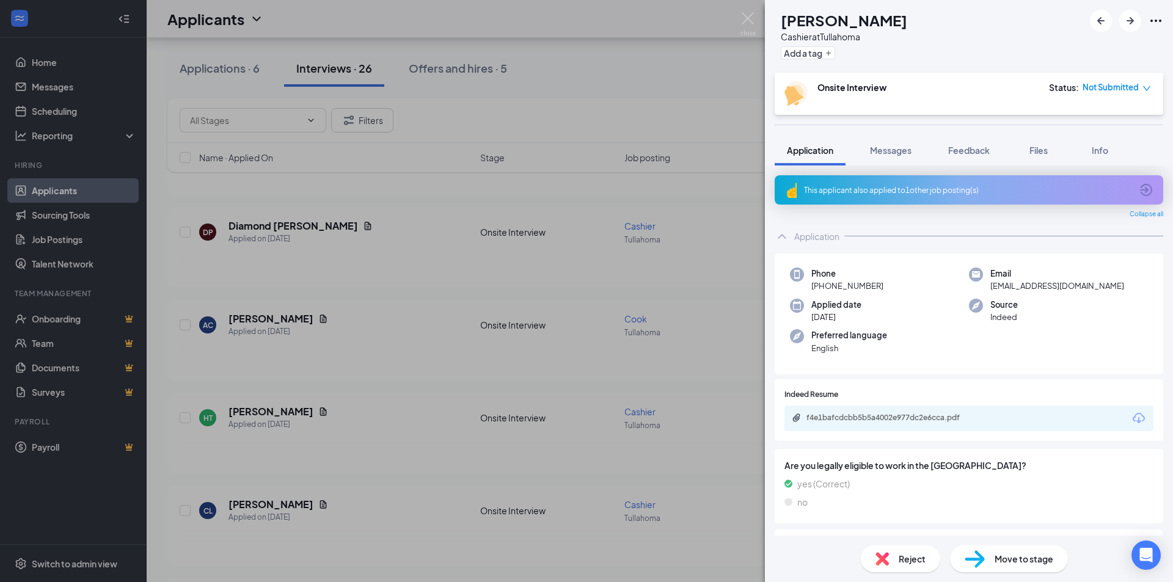
click at [920, 192] on div "This applicant also applied to 1 other job posting(s)" at bounding box center [967, 190] width 327 height 10
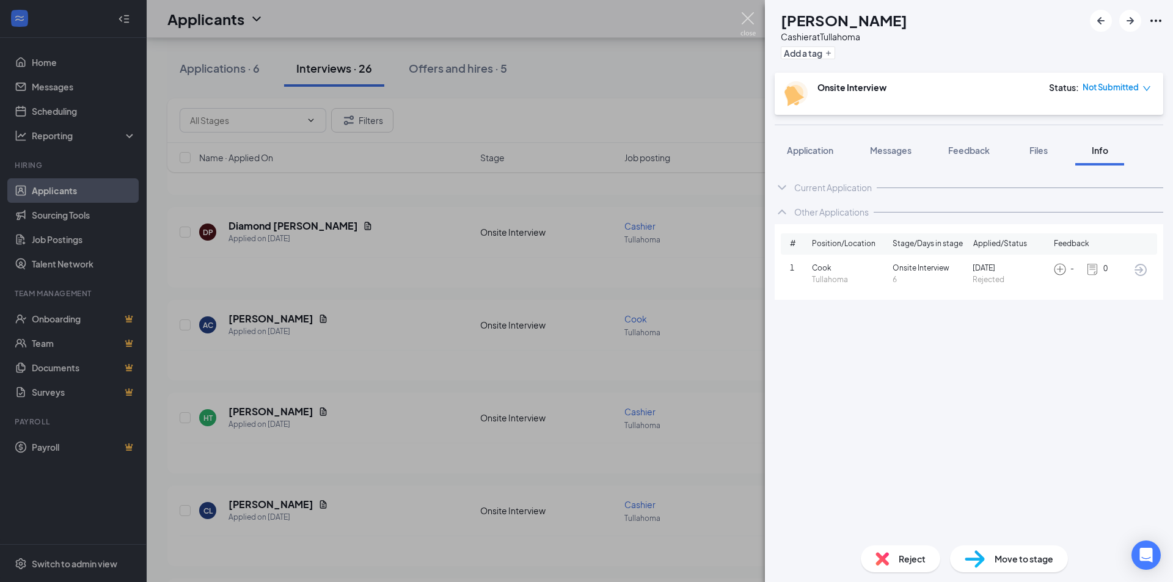
click at [743, 13] on img at bounding box center [747, 24] width 15 height 24
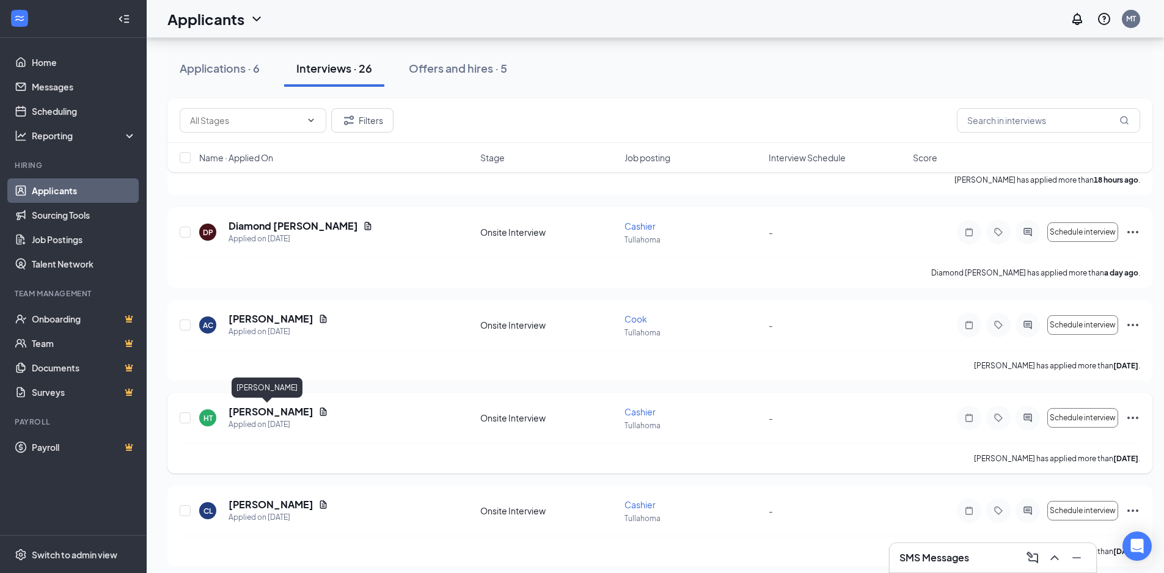
click at [262, 414] on h5 "[PERSON_NAME]" at bounding box center [270, 411] width 85 height 13
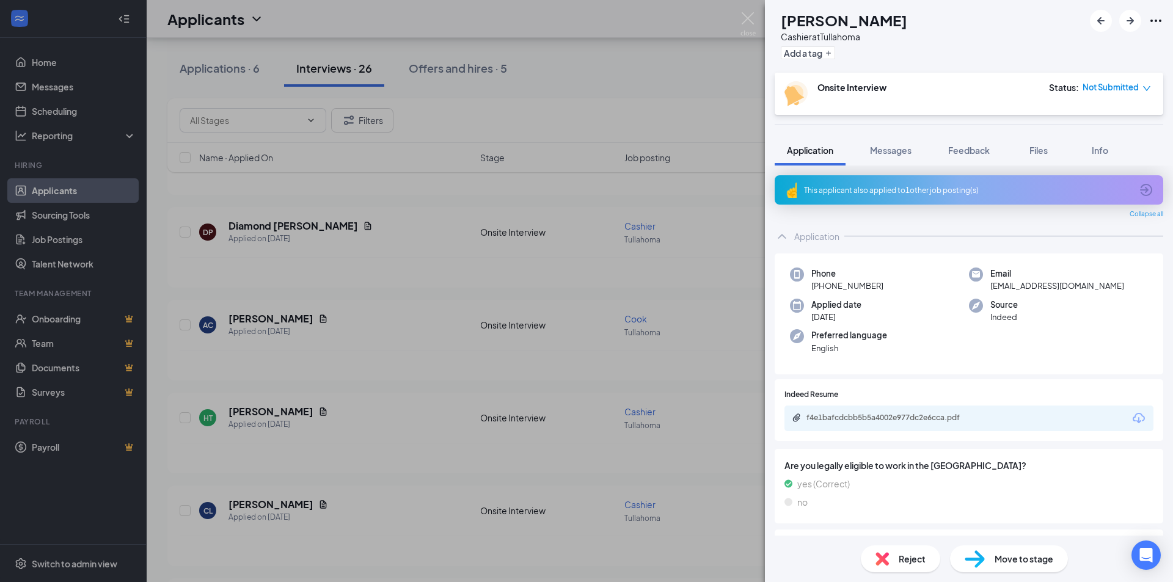
click at [899, 563] on span "Reject" at bounding box center [912, 558] width 27 height 13
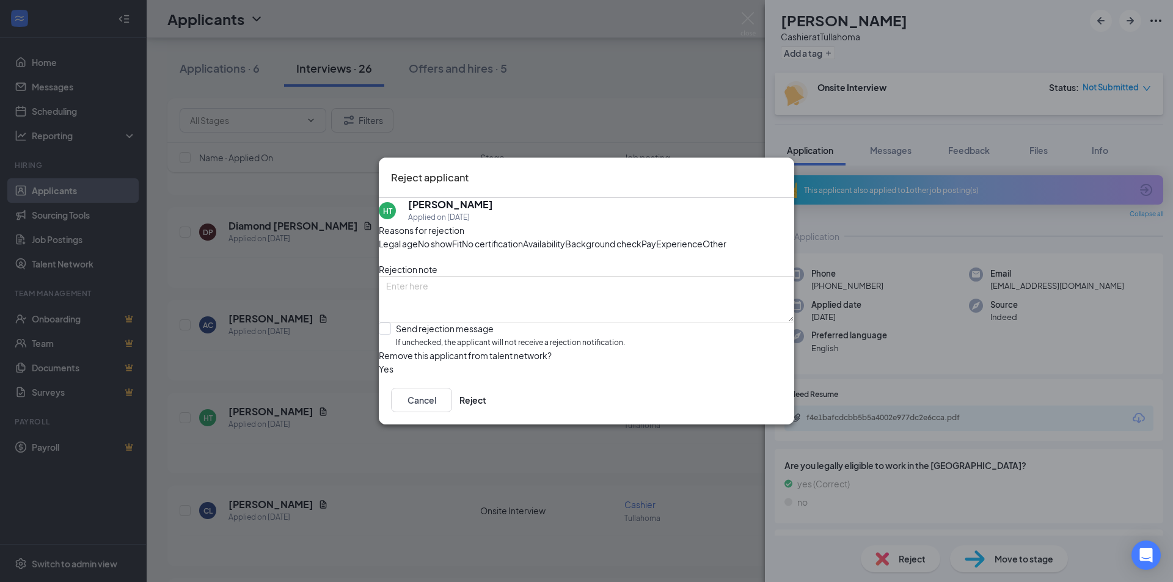
click at [565, 237] on span "Availability" at bounding box center [544, 243] width 42 height 13
click at [393, 349] on input "Send rejection message If unchecked, the applicant will not receive a rejection…" at bounding box center [502, 336] width 246 height 26
checkbox input "true"
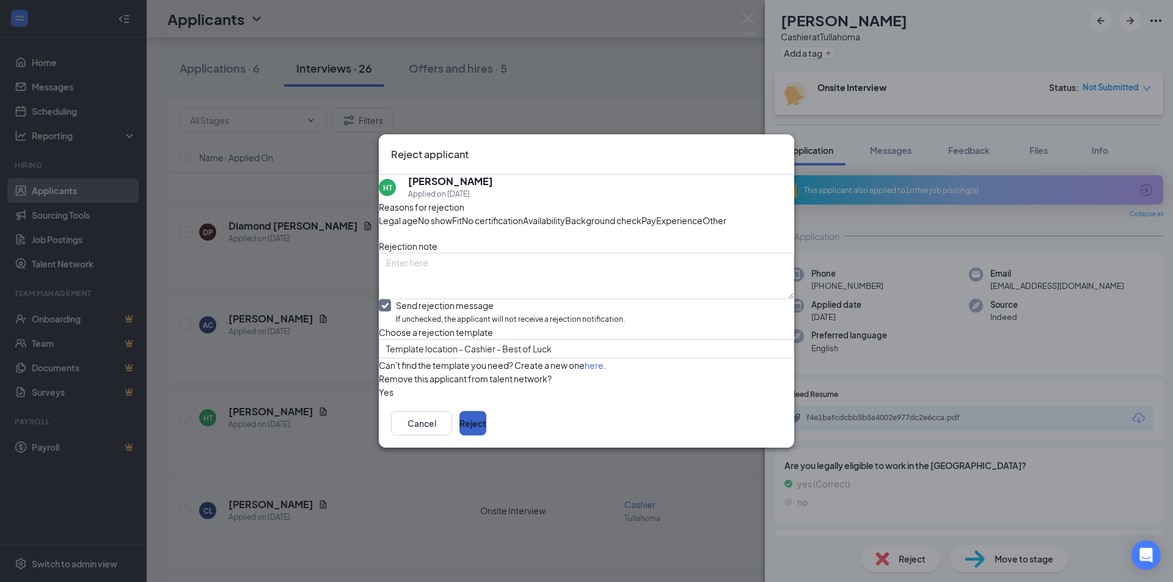
click at [486, 436] on button "Reject" at bounding box center [472, 423] width 27 height 24
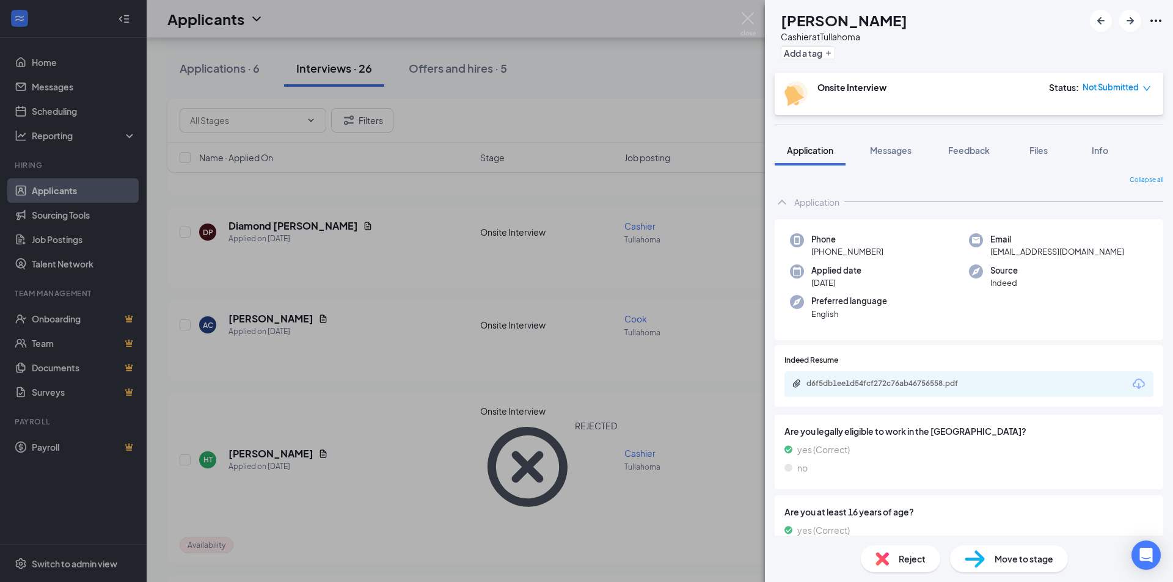
click at [759, 12] on div "CL [PERSON_NAME] Cashier at [GEOGRAPHIC_DATA] Add a tag Onsite Interview Status…" at bounding box center [586, 291] width 1173 height 582
click at [742, 25] on div "Applicants MT" at bounding box center [660, 19] width 1026 height 38
